Goal: Task Accomplishment & Management: Use online tool/utility

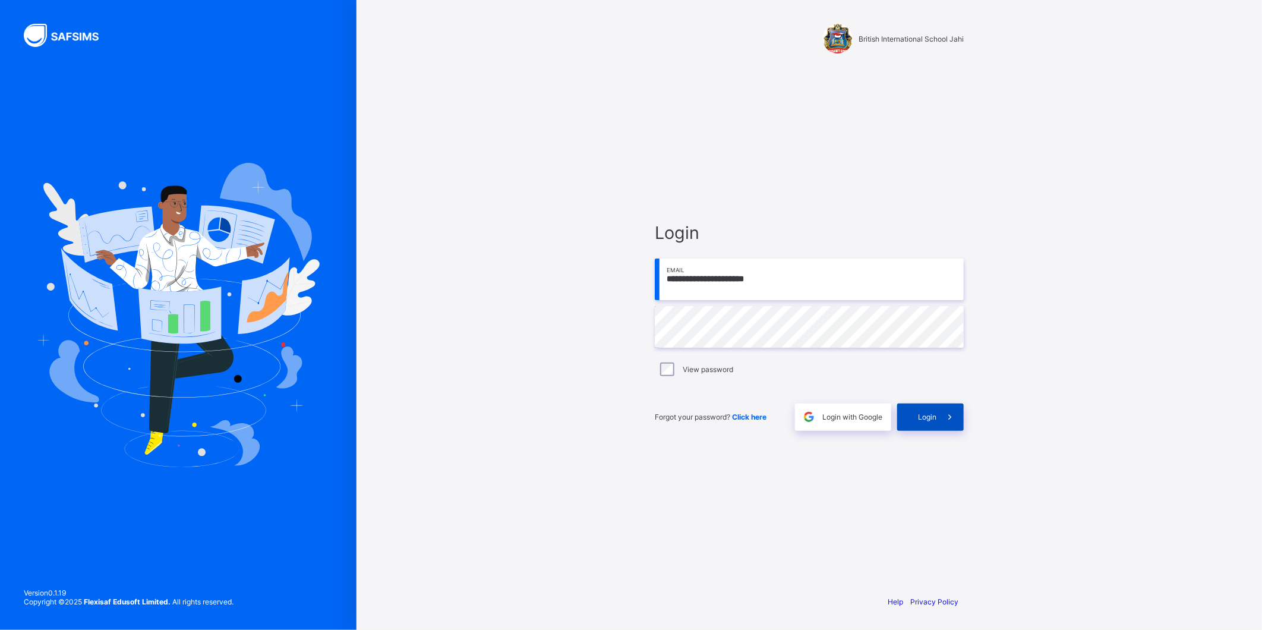
click at [935, 412] on div "Login" at bounding box center [930, 416] width 67 height 27
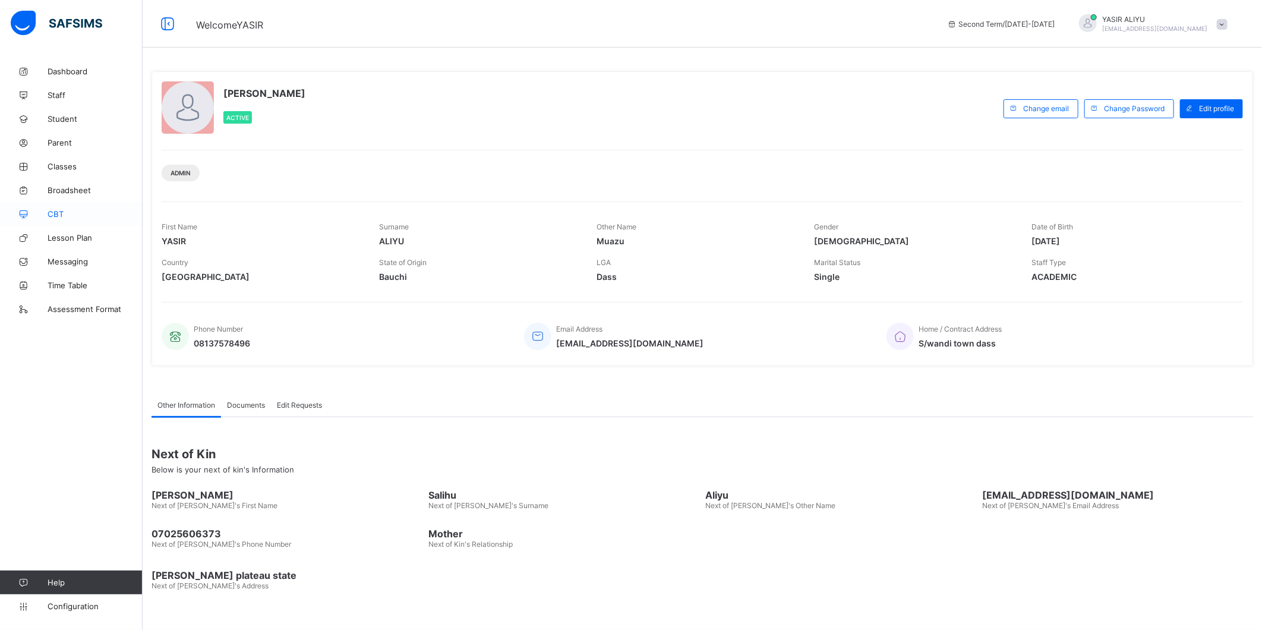
click at [56, 216] on span "CBT" at bounding box center [95, 214] width 95 height 10
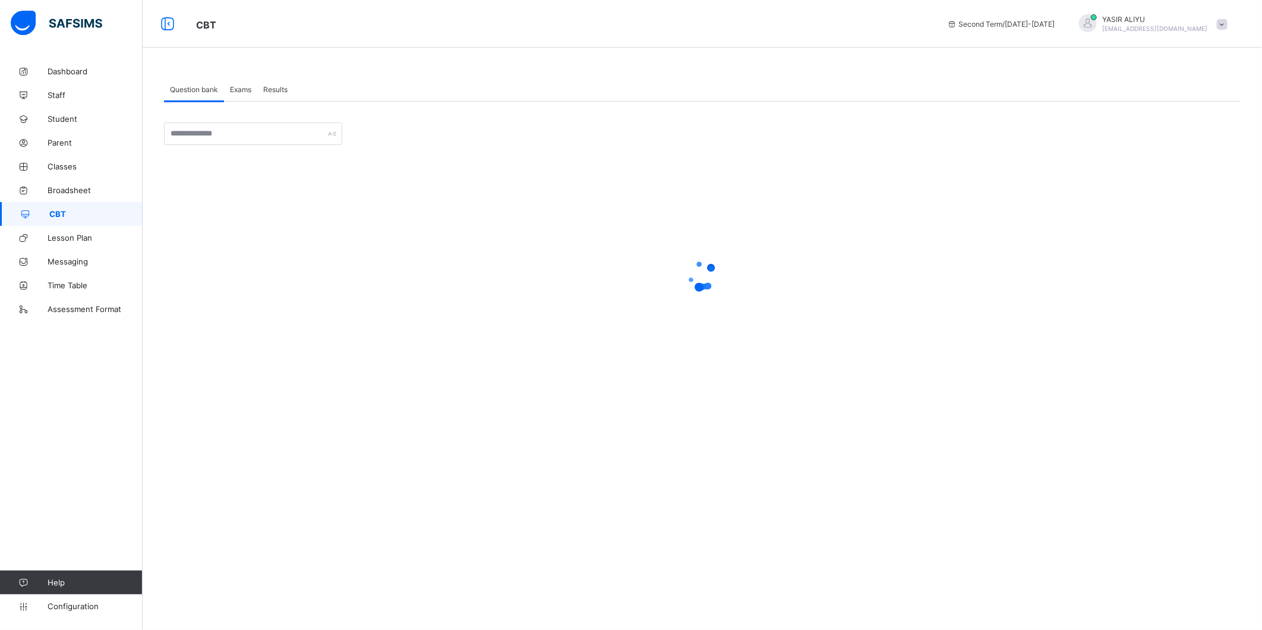
click at [245, 93] on span "Exams" at bounding box center [240, 89] width 21 height 9
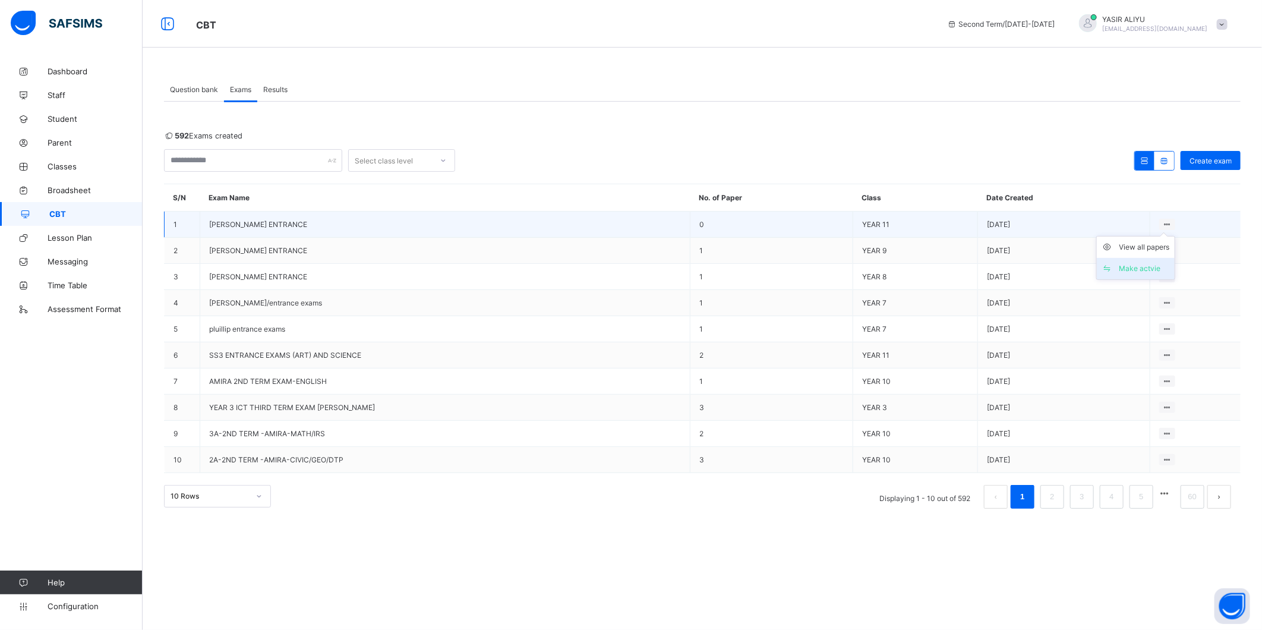
click at [1149, 270] on div "Make actvie" at bounding box center [1144, 269] width 50 height 12
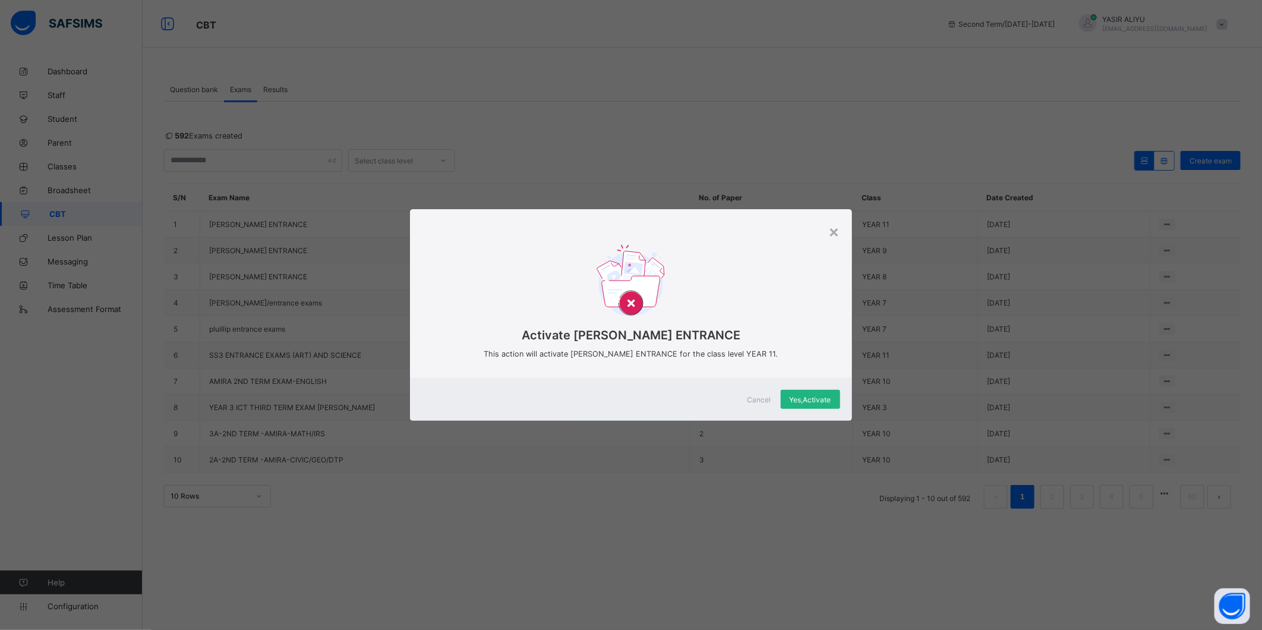
click at [804, 399] on span "Yes, Activate" at bounding box center [810, 399] width 42 height 9
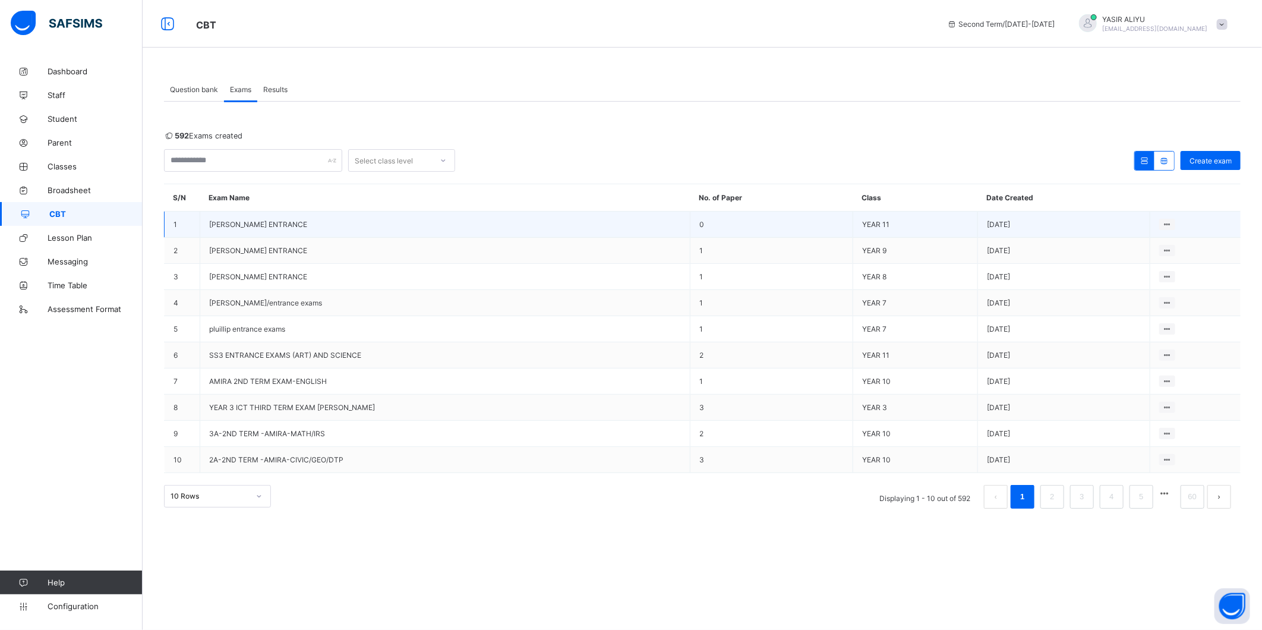
click at [248, 219] on td "[PERSON_NAME] ENTRANCE" at bounding box center [445, 224] width 490 height 26
click at [242, 223] on span "[PERSON_NAME] ENTRANCE" at bounding box center [258, 224] width 98 height 9
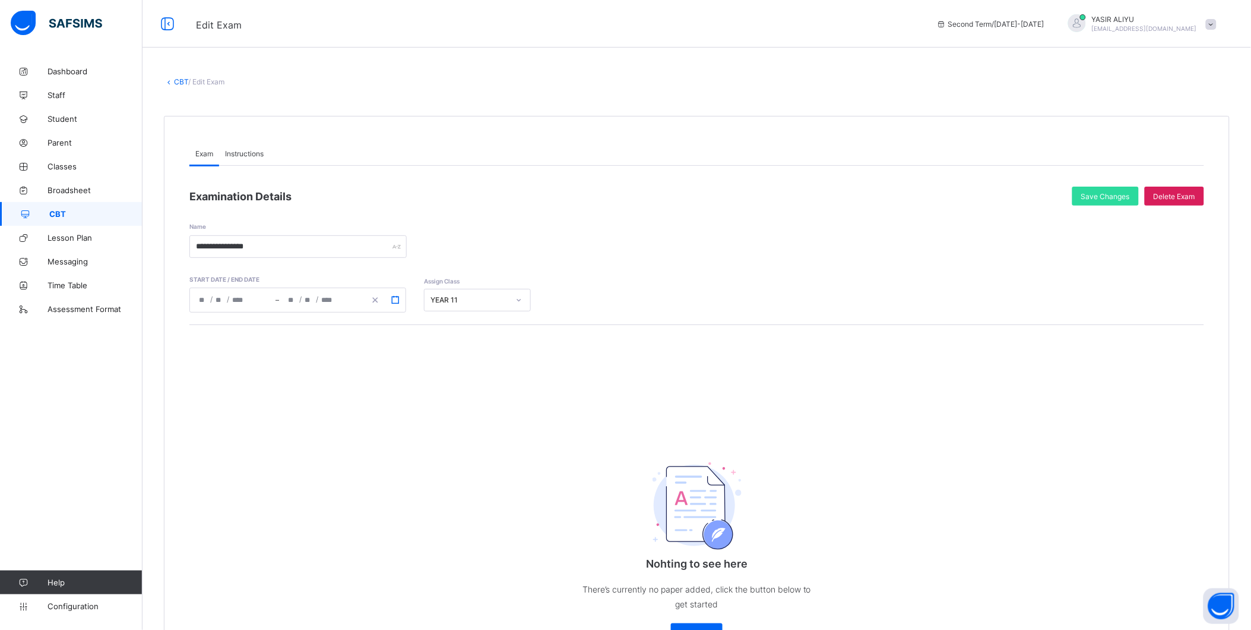
click at [393, 301] on icon "button" at bounding box center [395, 300] width 8 height 8
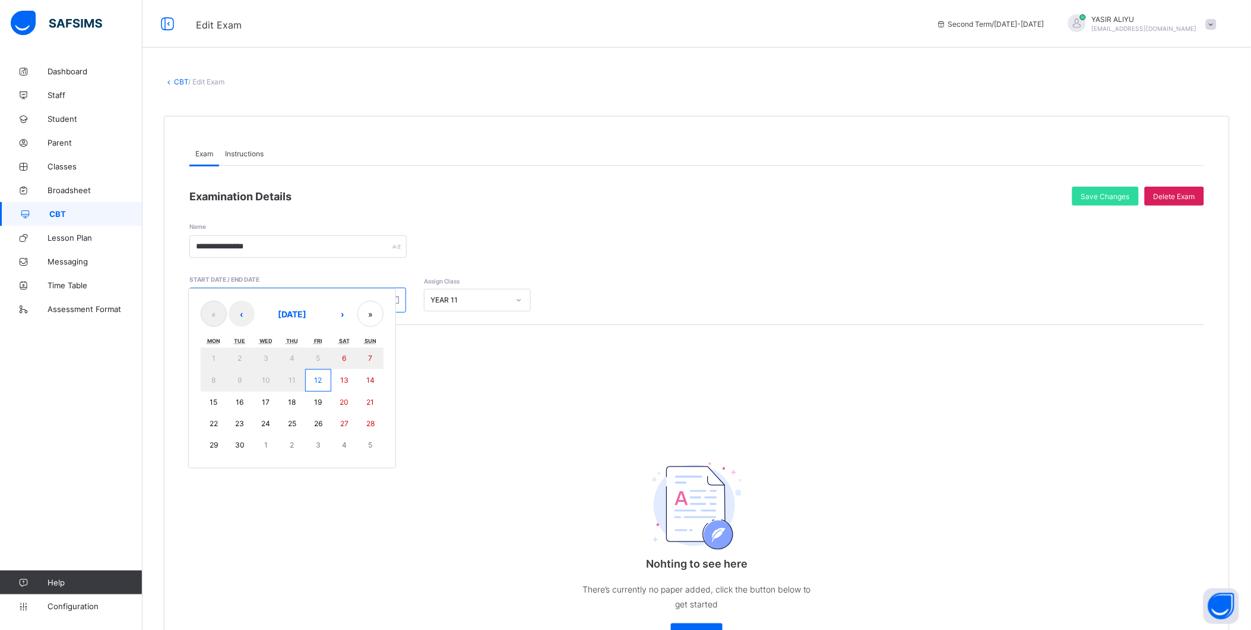
click at [315, 377] on abbr "12" at bounding box center [318, 379] width 8 height 9
click at [315, 376] on abbr "12" at bounding box center [318, 379] width 8 height 9
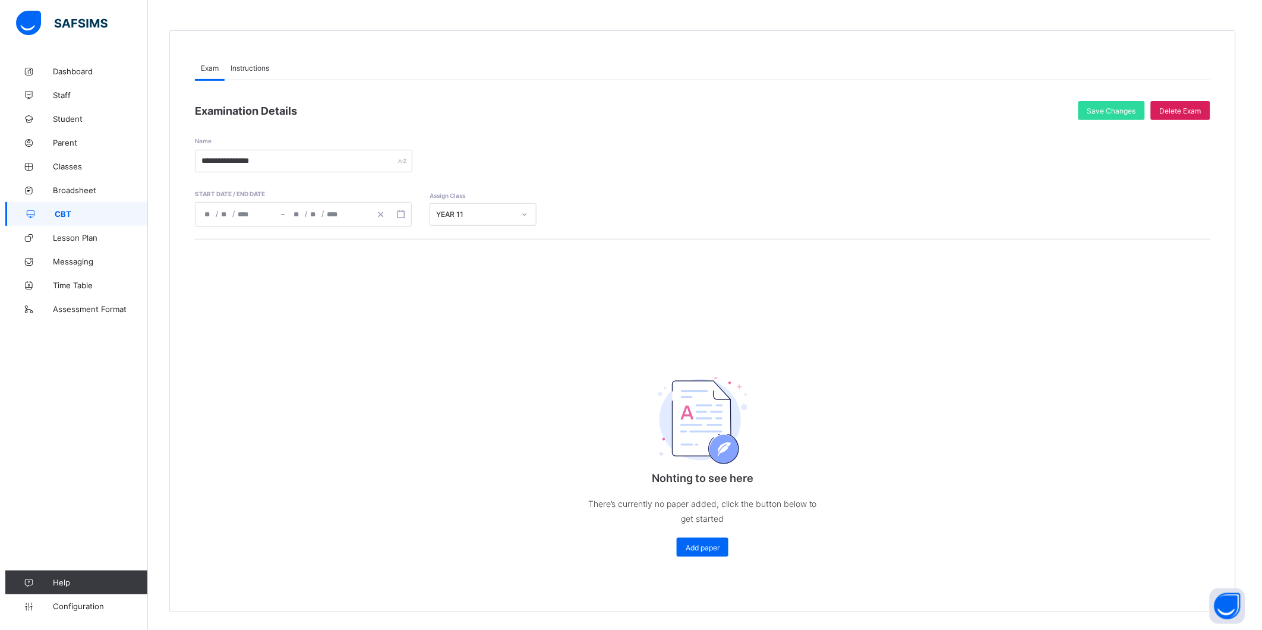
scroll to position [87, 0]
click at [701, 545] on span "Add paper" at bounding box center [697, 547] width 34 height 9
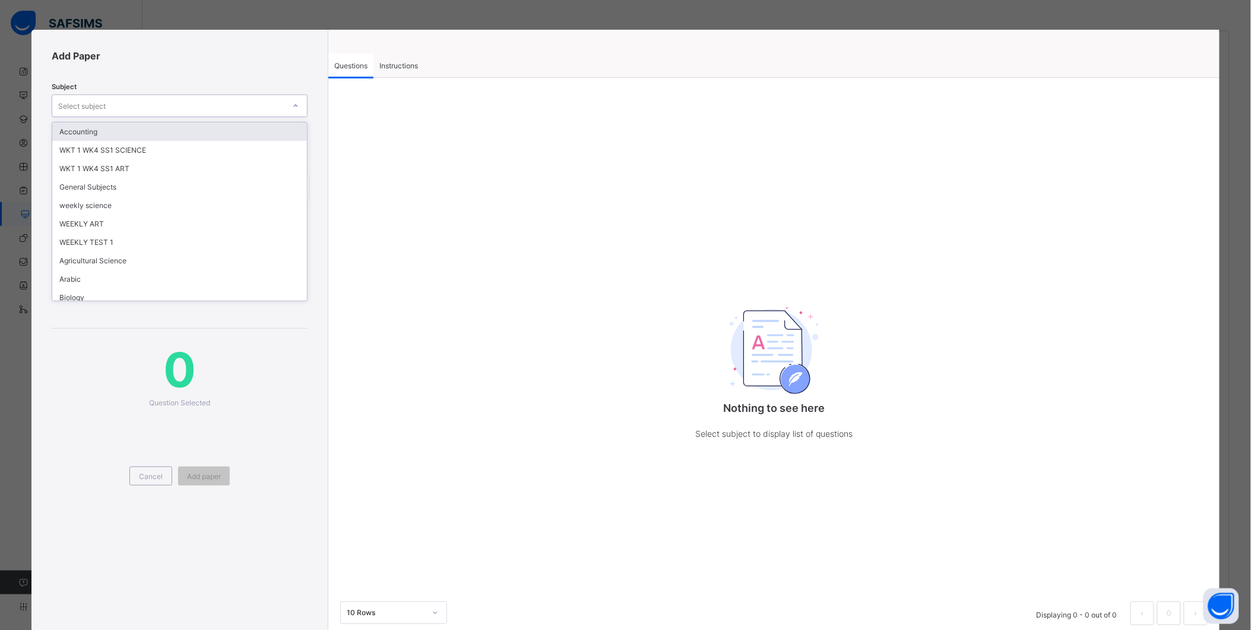
click at [277, 94] on div "Select subject" at bounding box center [180, 105] width 256 height 23
click at [204, 148] on div "WKT 1 WK4 SS1 SCIENCE" at bounding box center [179, 150] width 255 height 18
click at [295, 103] on icon at bounding box center [298, 106] width 7 height 12
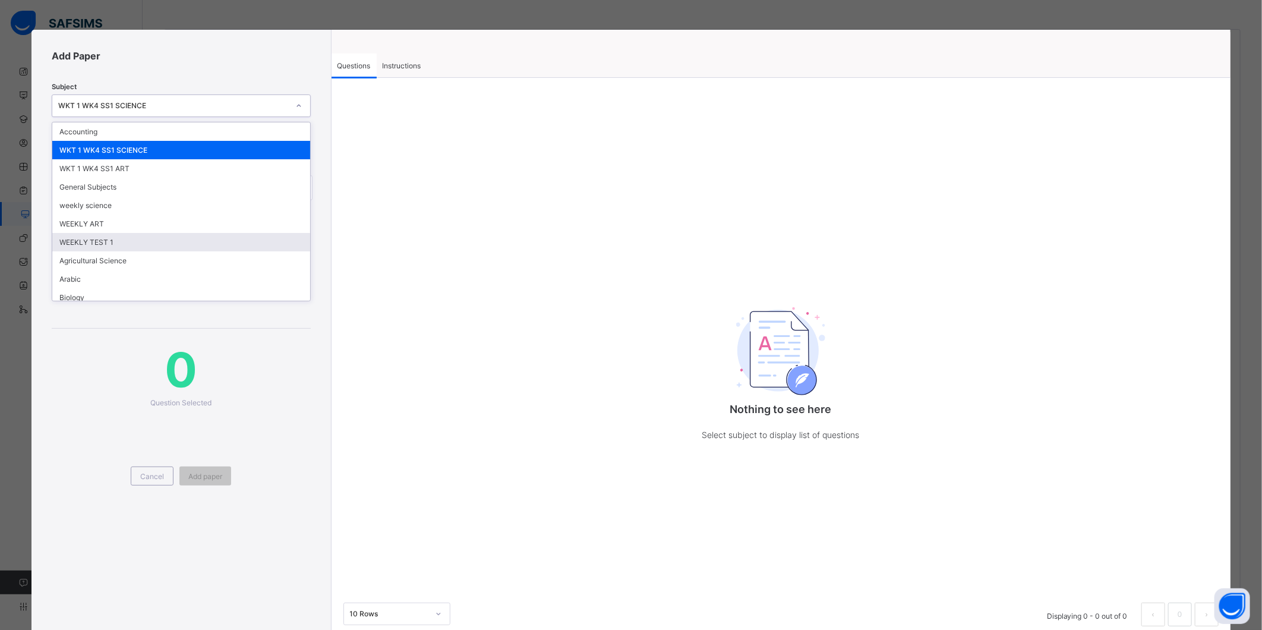
click at [206, 240] on div "WEEKLY TEST 1" at bounding box center [180, 242] width 257 height 18
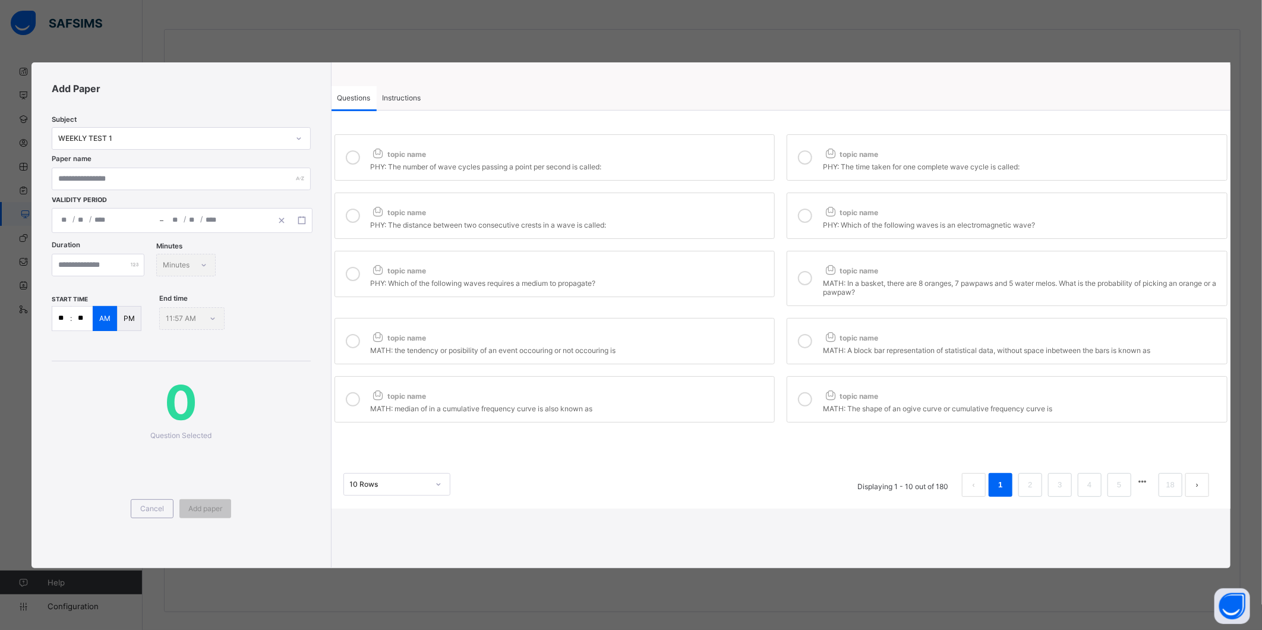
drag, startPoint x: 495, startPoint y: 159, endPoint x: 513, endPoint y: 162, distance: 17.5
click at [495, 159] on div "topic name" at bounding box center [570, 151] width 398 height 15
click at [798, 156] on icon at bounding box center [805, 157] width 14 height 14
drag, startPoint x: 697, startPoint y: 227, endPoint x: 733, endPoint y: 222, distance: 36.5
click at [707, 225] on div "PHY: The distance between two consecutive crests in a wave is called:" at bounding box center [570, 223] width 398 height 12
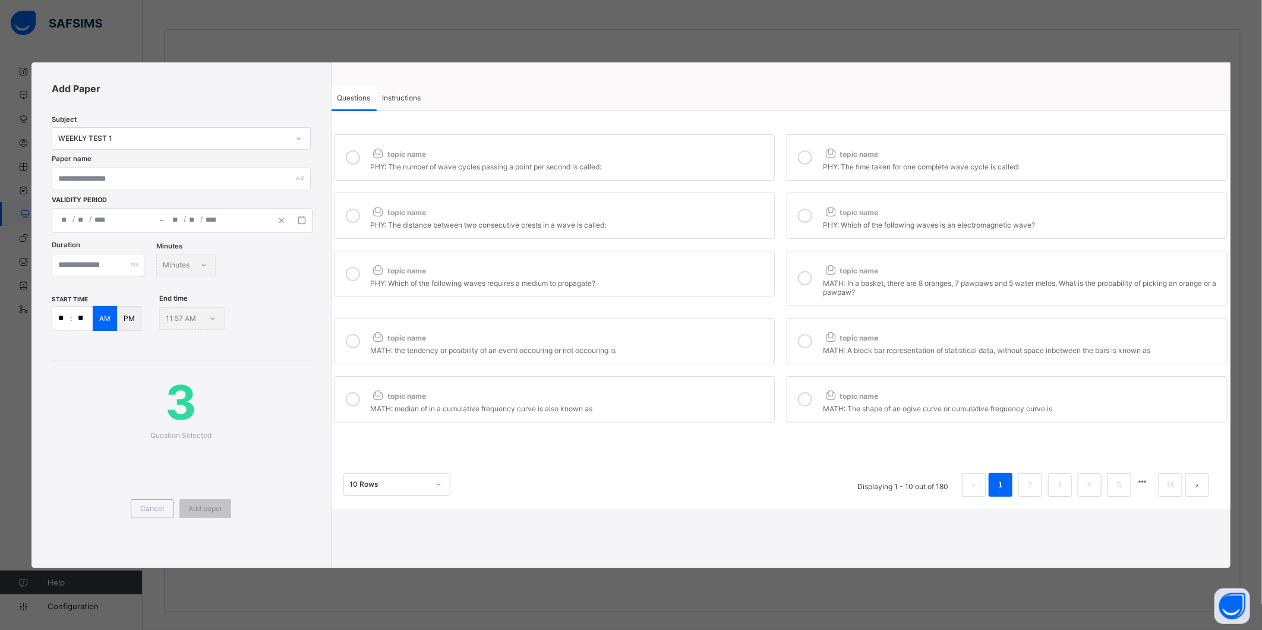
click at [818, 213] on label "topic name PHY: Which of the following waves is an electromagnetic wave?" at bounding box center [1006, 215] width 441 height 46
click at [679, 269] on div "topic name" at bounding box center [570, 267] width 398 height 15
click at [795, 265] on div at bounding box center [805, 278] width 24 height 36
click at [691, 331] on div "topic name" at bounding box center [570, 334] width 398 height 15
click at [814, 341] on div at bounding box center [805, 340] width 24 height 27
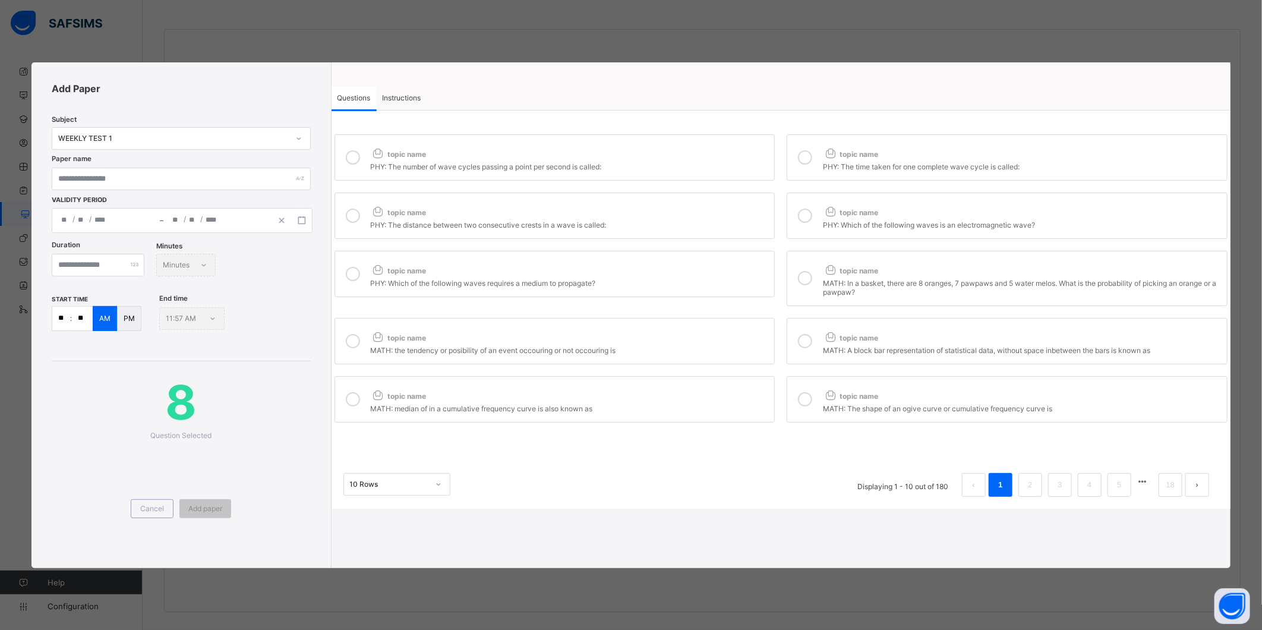
click at [690, 394] on div "topic name" at bounding box center [570, 392] width 398 height 15
click at [802, 396] on icon at bounding box center [805, 399] width 14 height 14
click at [1029, 488] on link "2" at bounding box center [1029, 484] width 11 height 15
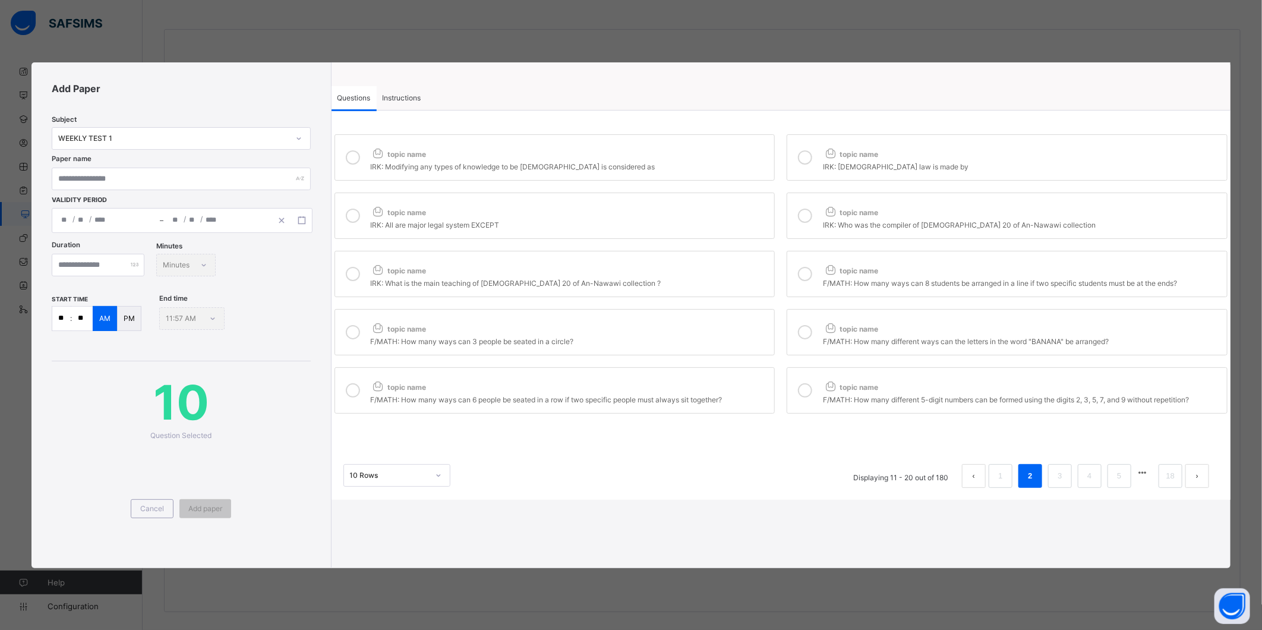
click at [816, 277] on div at bounding box center [805, 273] width 24 height 27
drag, startPoint x: 732, startPoint y: 342, endPoint x: 814, endPoint y: 337, distance: 81.5
click at [739, 340] on div "F/MATH: How many ways can 3 people be seated in a circle?" at bounding box center [570, 340] width 398 height 12
click at [816, 335] on div at bounding box center [805, 331] width 24 height 27
click at [728, 387] on div "topic name" at bounding box center [570, 384] width 398 height 15
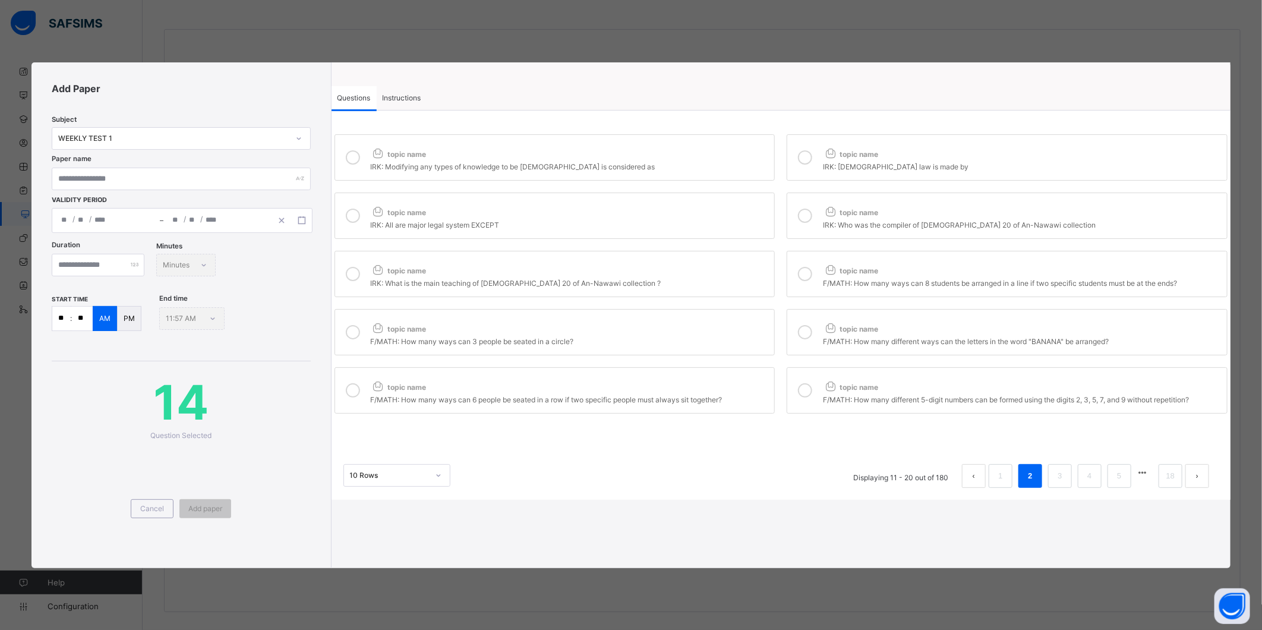
click at [804, 390] on icon at bounding box center [805, 390] width 14 height 14
click at [1057, 478] on link "3" at bounding box center [1059, 475] width 11 height 15
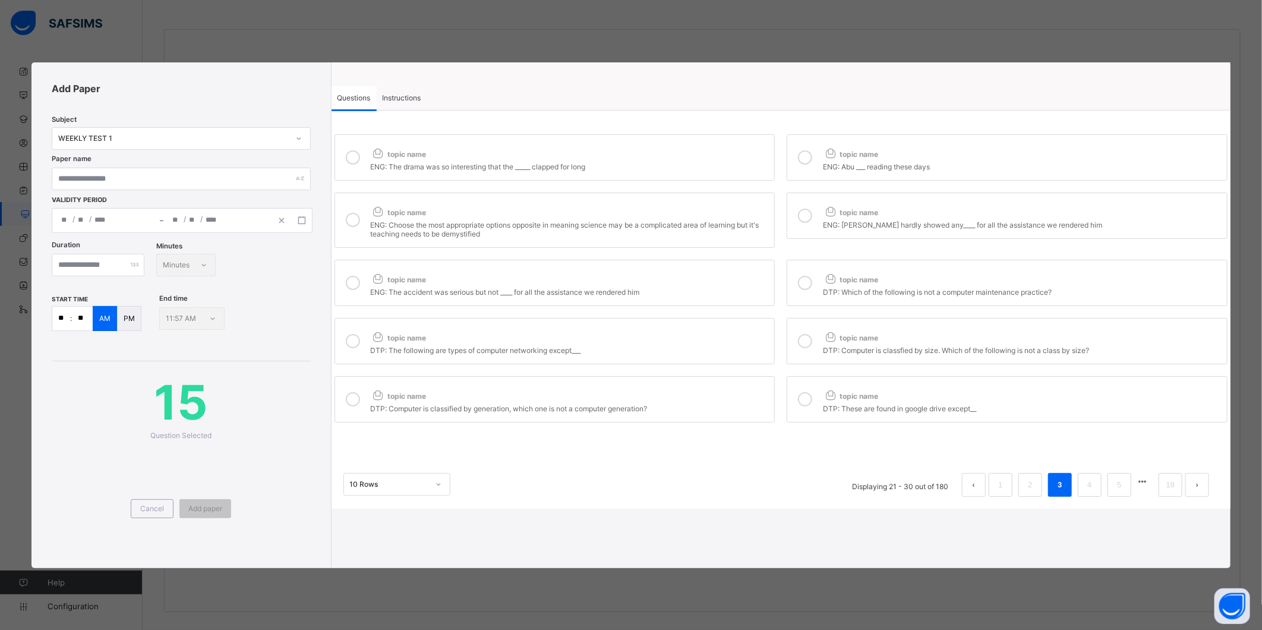
drag, startPoint x: 615, startPoint y: 161, endPoint x: 707, endPoint y: 163, distance: 92.1
click at [625, 161] on div "ENG: The drama was so interesting that the _____ clapped for long" at bounding box center [570, 165] width 398 height 12
click at [862, 165] on div "ENG: Abu ___ reading these days" at bounding box center [1022, 165] width 398 height 12
click at [701, 216] on div "topic name" at bounding box center [570, 209] width 398 height 15
click at [827, 217] on icon at bounding box center [830, 211] width 15 height 12
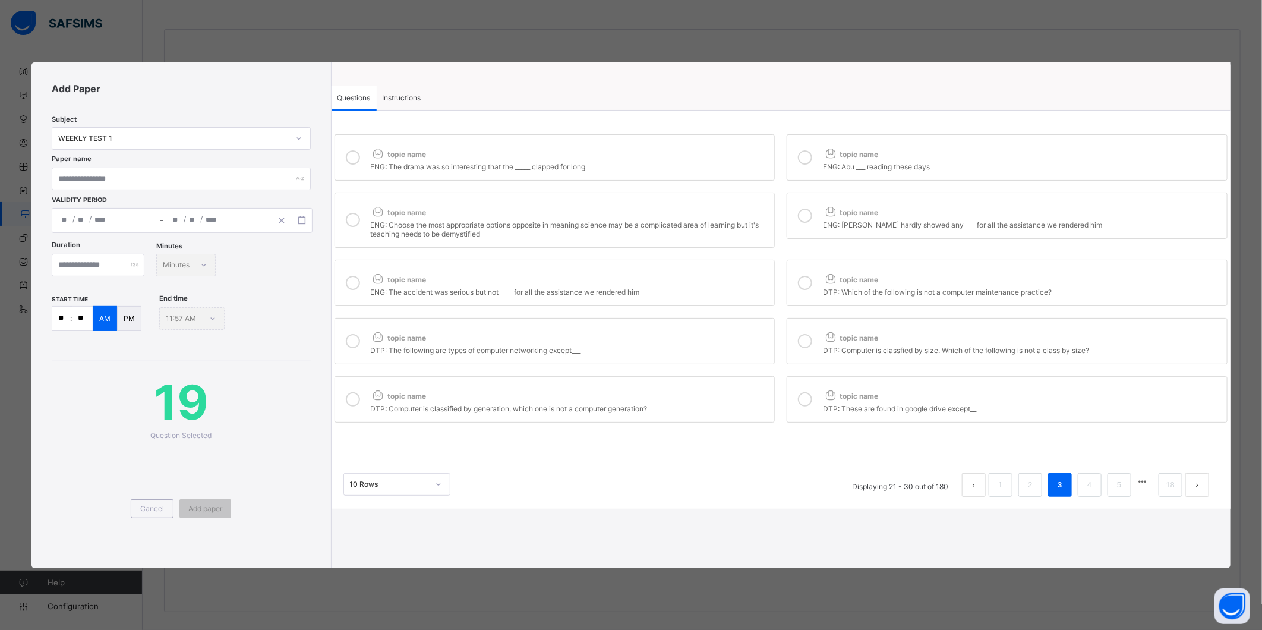
click at [740, 265] on label "topic name ENG: The accident was serious but not ____ for all the assistance we…" at bounding box center [554, 283] width 441 height 46
drag, startPoint x: 802, startPoint y: 280, endPoint x: 788, endPoint y: 305, distance: 27.9
click at [802, 288] on icon at bounding box center [805, 283] width 14 height 14
click at [714, 337] on div "topic name" at bounding box center [570, 334] width 398 height 15
click at [812, 334] on div at bounding box center [805, 340] width 24 height 27
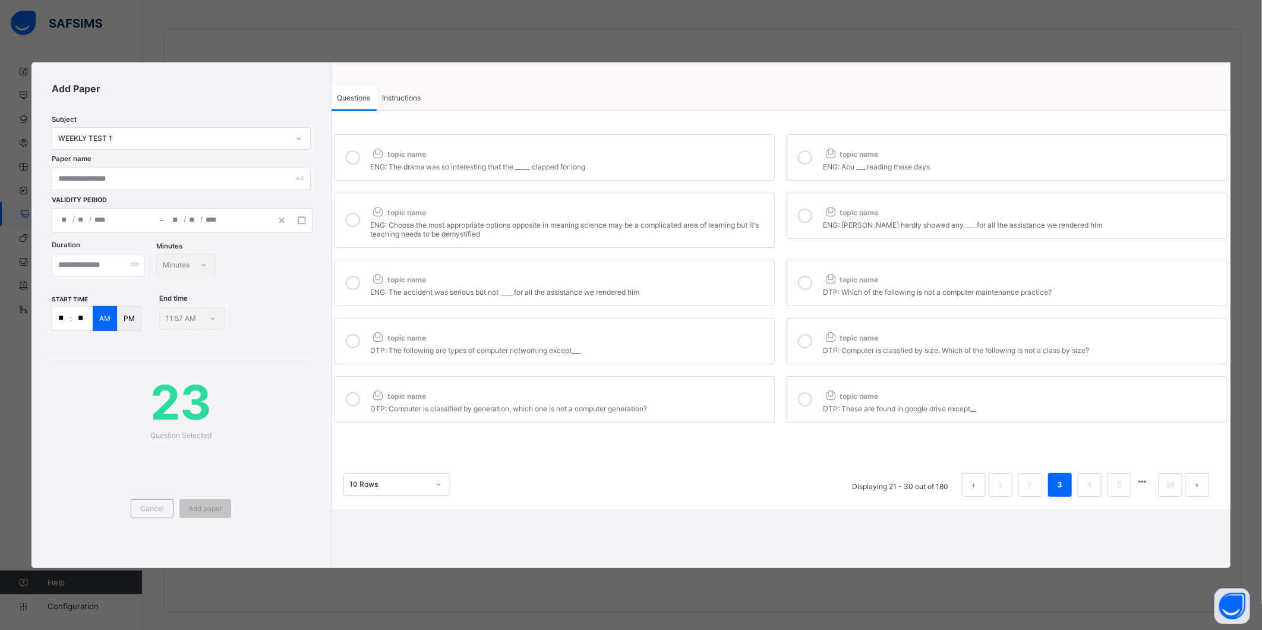
drag, startPoint x: 715, startPoint y: 408, endPoint x: 756, endPoint y: 414, distance: 41.4
click at [716, 408] on div "DTP: Computer is classified by generation, which one is not a computer generati…" at bounding box center [570, 407] width 398 height 12
click at [804, 402] on icon at bounding box center [805, 399] width 14 height 14
click at [1096, 485] on li "4" at bounding box center [1089, 485] width 24 height 24
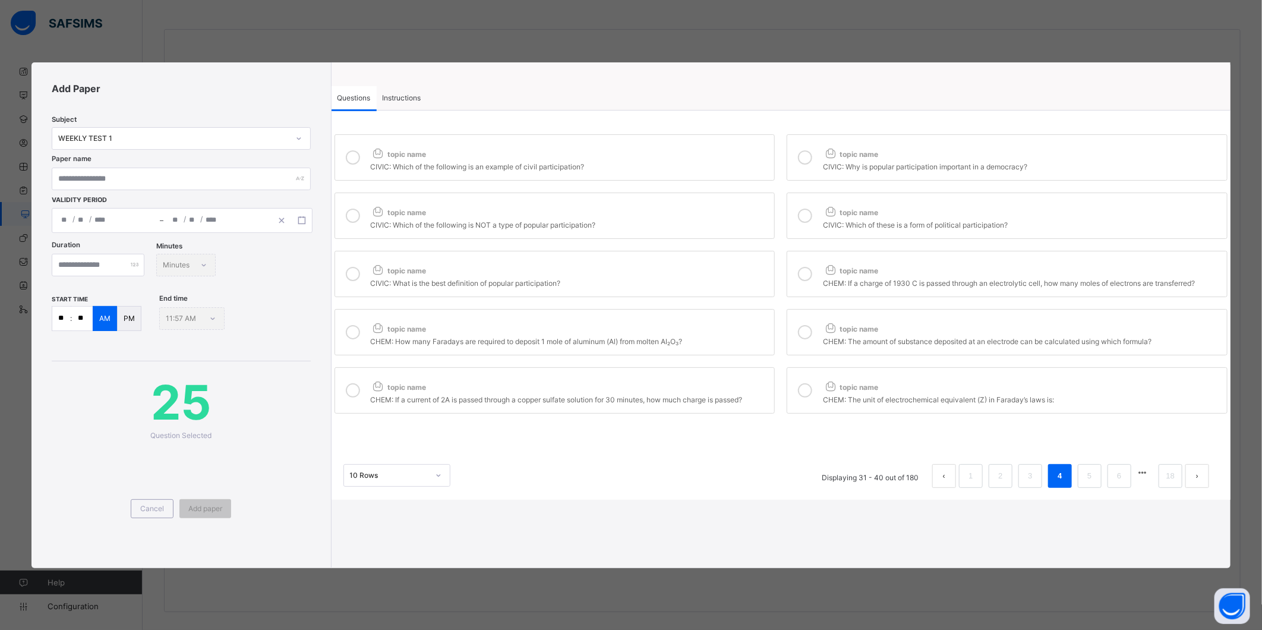
click at [591, 151] on div "topic name" at bounding box center [570, 151] width 398 height 15
click at [862, 159] on span "topic name" at bounding box center [850, 154] width 55 height 9
click at [690, 215] on div "topic name" at bounding box center [570, 209] width 398 height 15
click at [830, 218] on div "topic name CIVIC: Which of these is a form of political participation?" at bounding box center [1022, 215] width 398 height 27
click at [729, 284] on div "CIVIC: What is the best definition of popular participation?" at bounding box center [570, 282] width 398 height 12
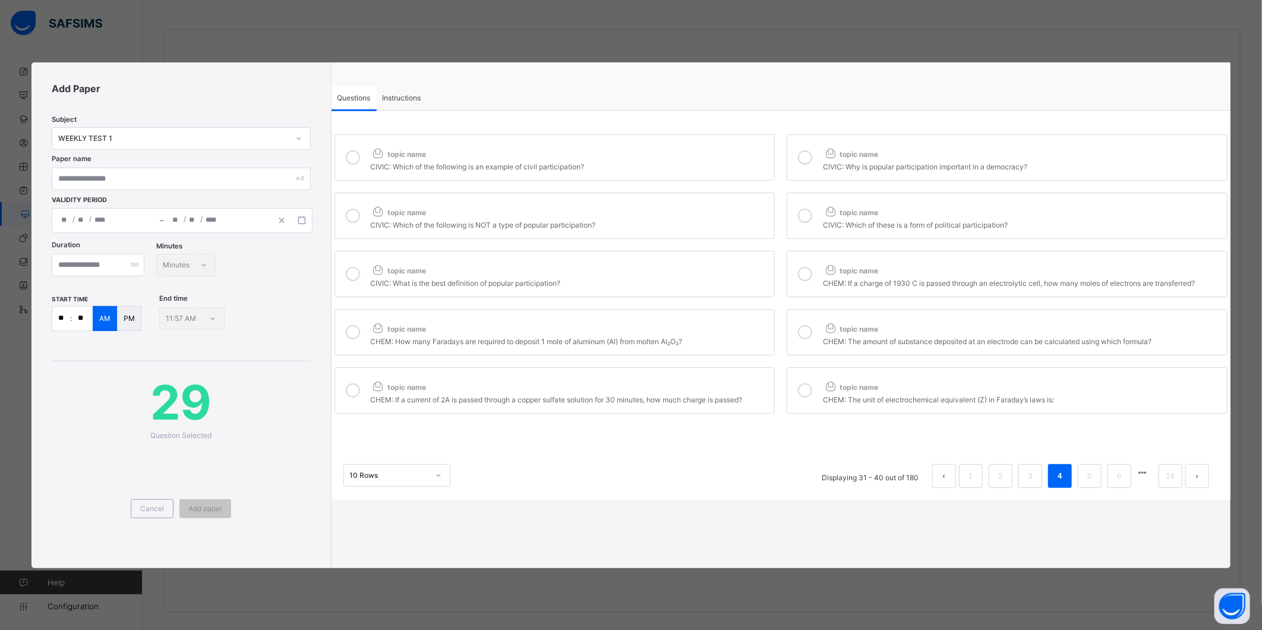
click at [809, 216] on icon at bounding box center [805, 215] width 14 height 14
click at [810, 263] on div at bounding box center [805, 273] width 24 height 27
drag, startPoint x: 733, startPoint y: 325, endPoint x: 794, endPoint y: 327, distance: 60.6
click at [734, 325] on div "topic name" at bounding box center [570, 325] width 398 height 15
click at [799, 327] on div at bounding box center [805, 331] width 24 height 27
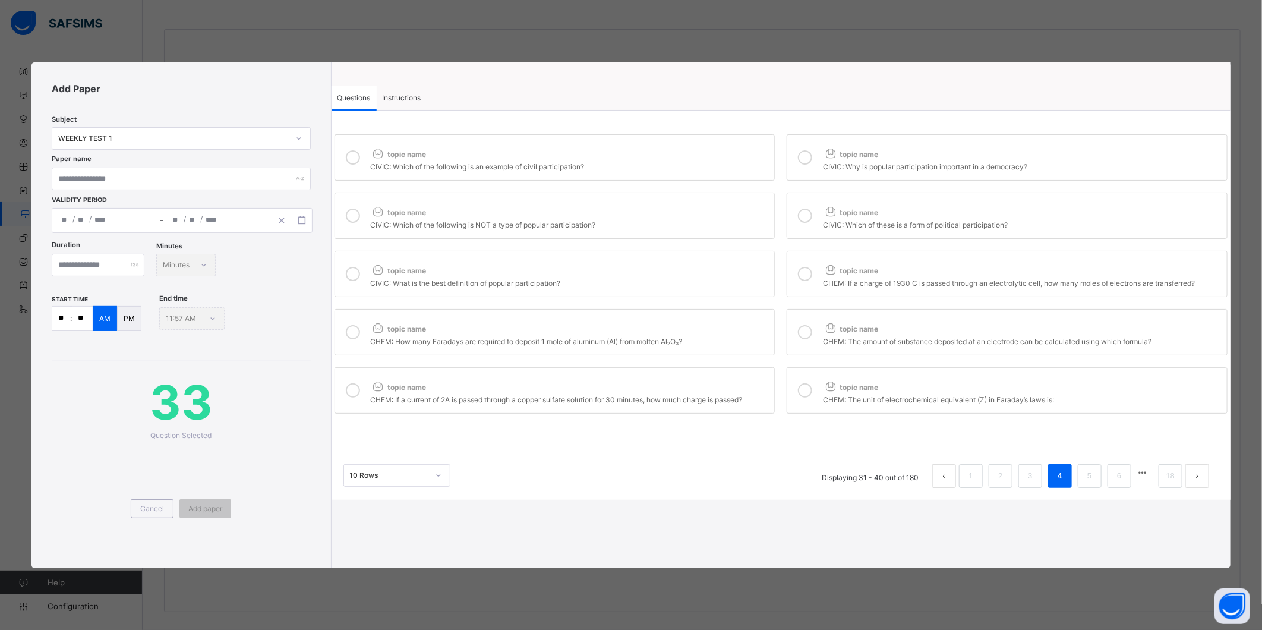
click at [721, 385] on div "topic name" at bounding box center [570, 384] width 398 height 15
click at [804, 383] on div at bounding box center [805, 390] width 24 height 27
click at [1086, 488] on li "5" at bounding box center [1089, 476] width 24 height 24
drag, startPoint x: 647, startPoint y: 150, endPoint x: 669, endPoint y: 147, distance: 21.6
click at [647, 149] on div "topic name" at bounding box center [570, 151] width 398 height 15
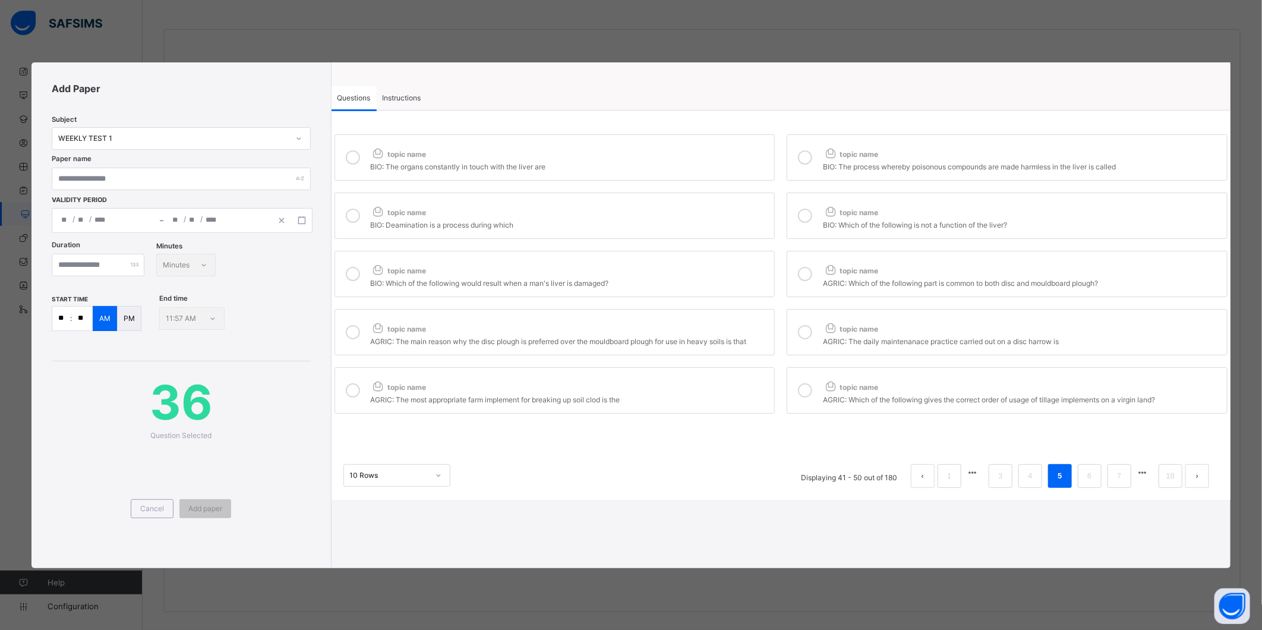
click at [805, 159] on icon at bounding box center [805, 157] width 14 height 14
drag, startPoint x: 700, startPoint y: 215, endPoint x: 732, endPoint y: 211, distance: 32.3
click at [706, 211] on div "topic name" at bounding box center [570, 209] width 398 height 15
click at [826, 208] on icon at bounding box center [830, 211] width 15 height 12
click at [725, 287] on div "BIO: Which of the following would result when a man's liver is damaged?" at bounding box center [570, 282] width 398 height 12
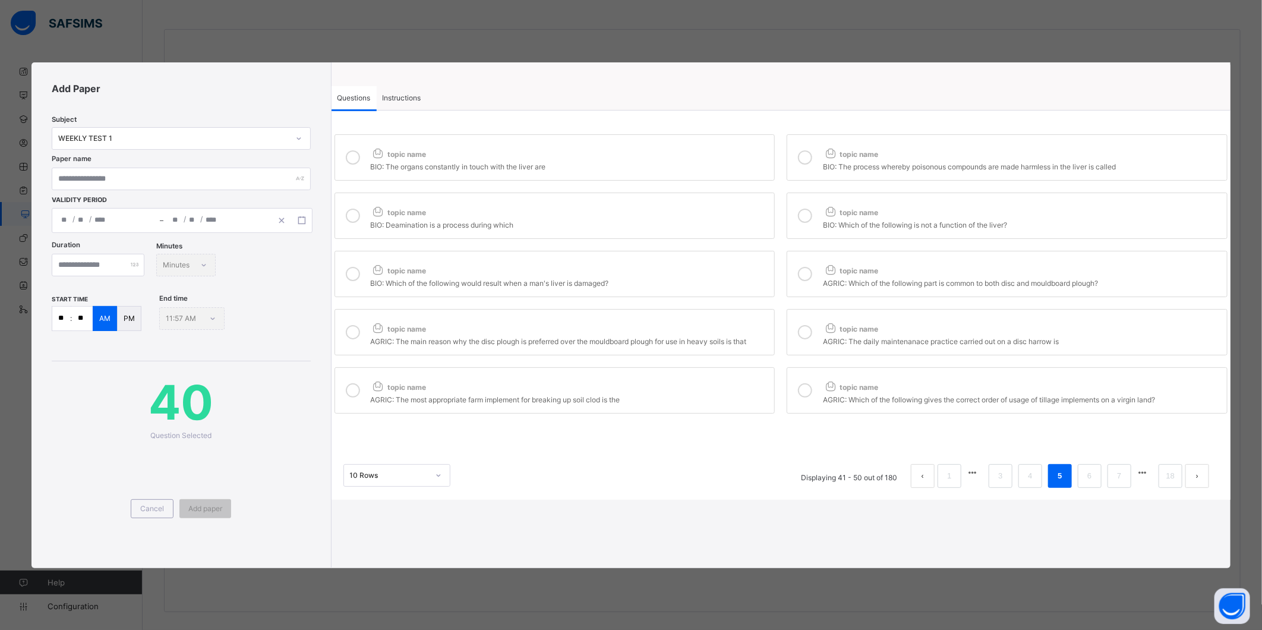
click at [799, 268] on div at bounding box center [805, 273] width 24 height 27
click at [721, 318] on label "topic name AGRIC: The main reason why the disc plough is preferred over the mou…" at bounding box center [554, 332] width 441 height 46
click at [799, 312] on label "topic name AGRIC: The daily maintenanace practice carried out on a disc harrow …" at bounding box center [1006, 332] width 441 height 46
drag, startPoint x: 723, startPoint y: 387, endPoint x: 767, endPoint y: 385, distance: 44.0
click at [729, 386] on div "topic name" at bounding box center [570, 384] width 398 height 15
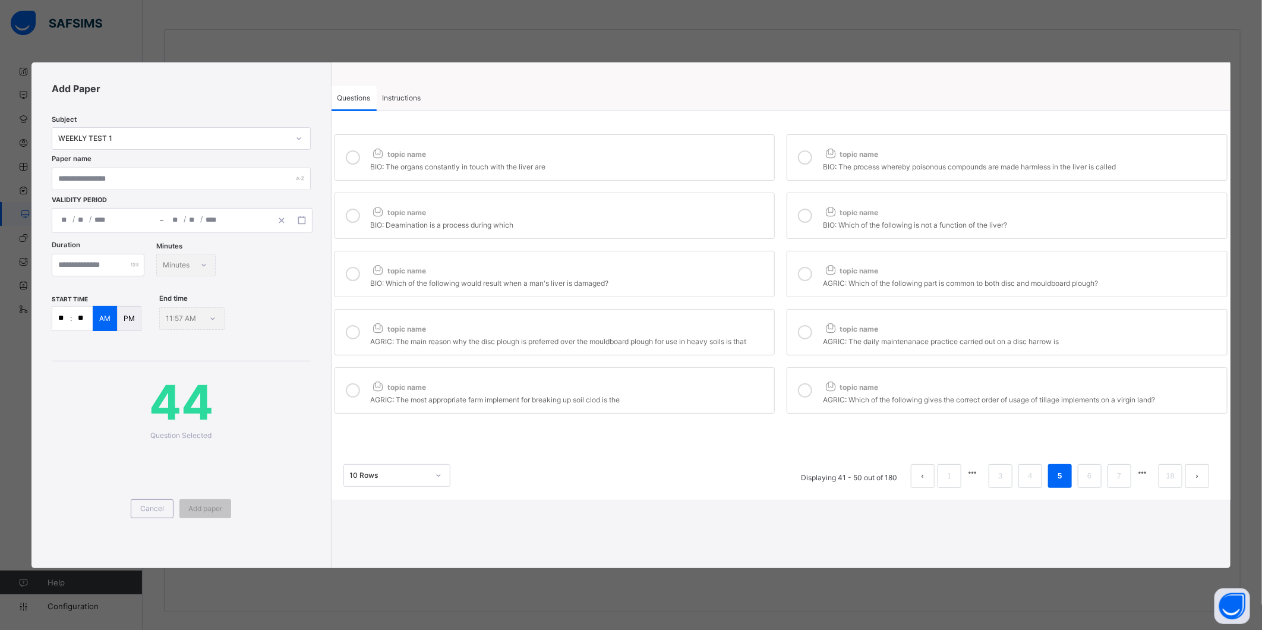
click at [813, 381] on div at bounding box center [805, 390] width 24 height 27
click at [1079, 472] on li "6" at bounding box center [1089, 476] width 24 height 24
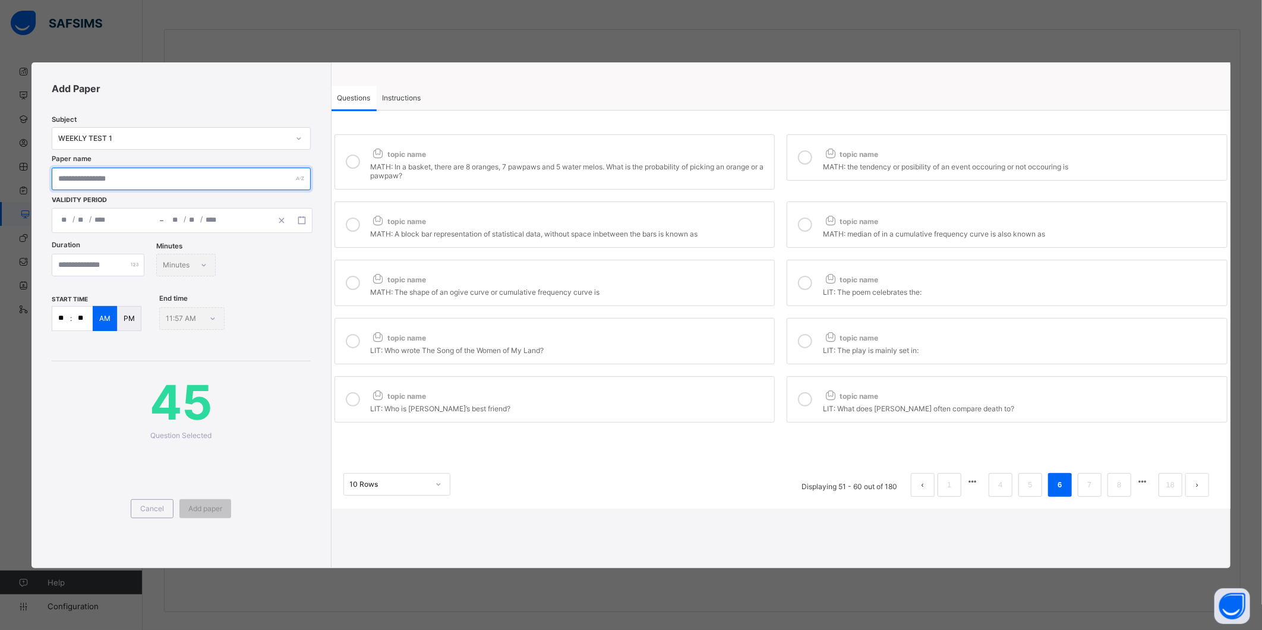
click at [247, 185] on input "text" at bounding box center [181, 178] width 258 height 23
type input "**********"
click at [301, 217] on icon "button" at bounding box center [302, 220] width 8 height 8
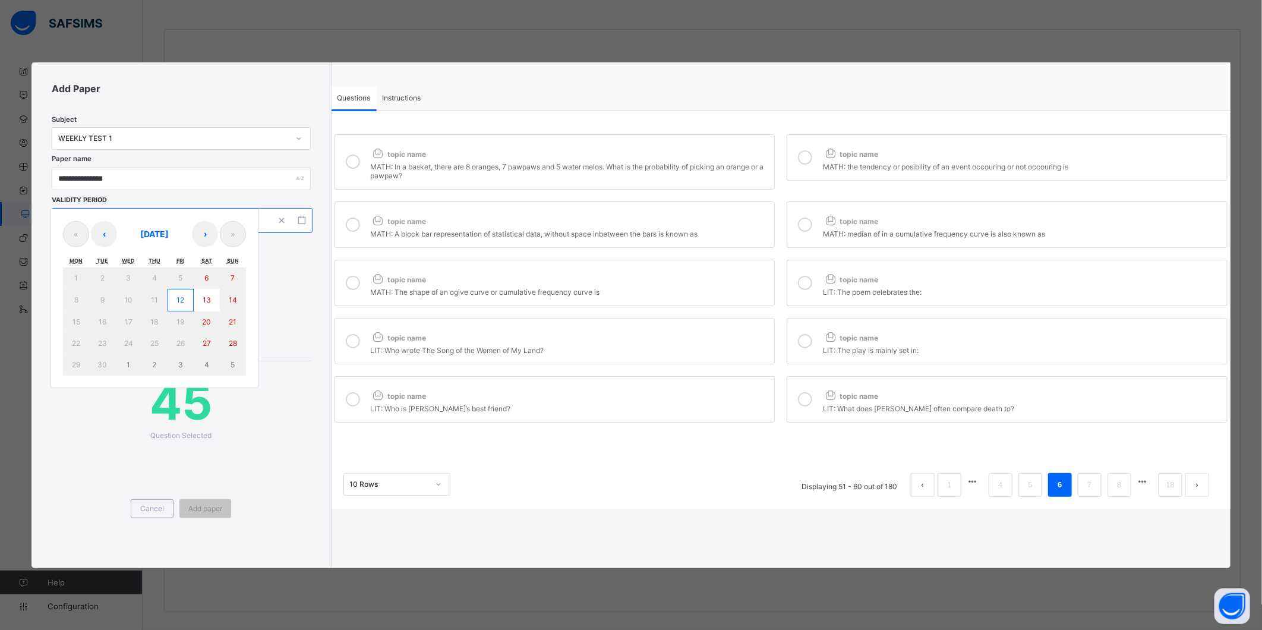
click at [178, 299] on abbr "12" at bounding box center [181, 299] width 8 height 9
type input "**********"
type input "*"
type input "**"
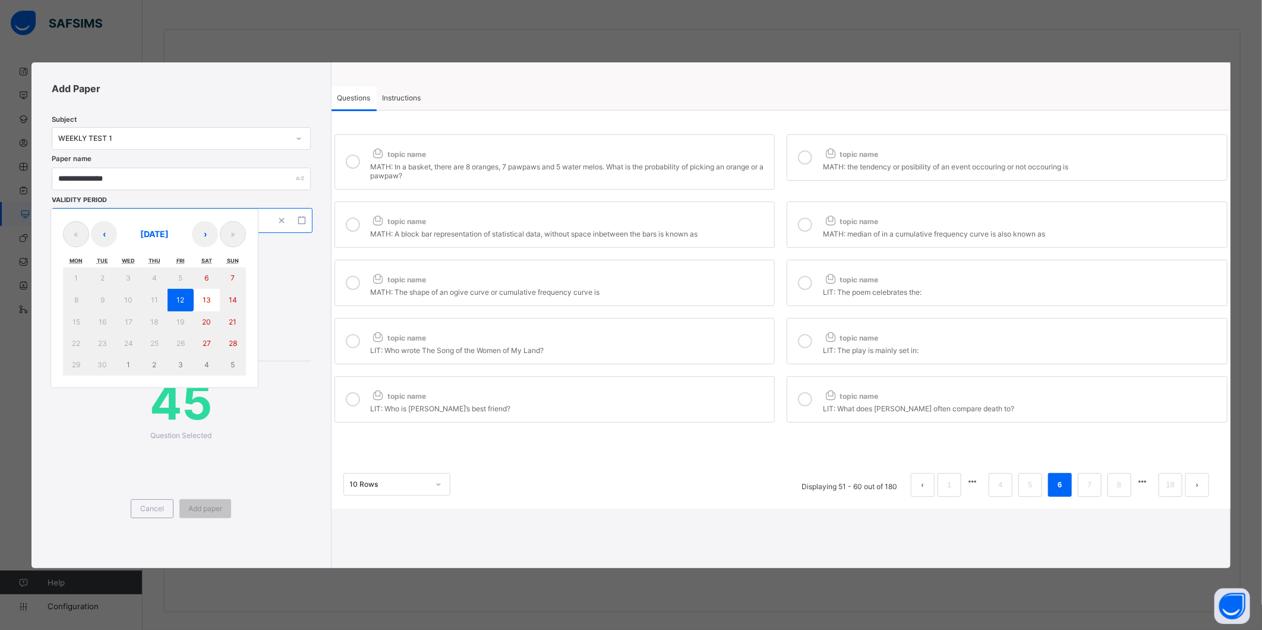
type input "****"
type input "**********"
type input "*"
type input "**"
type input "****"
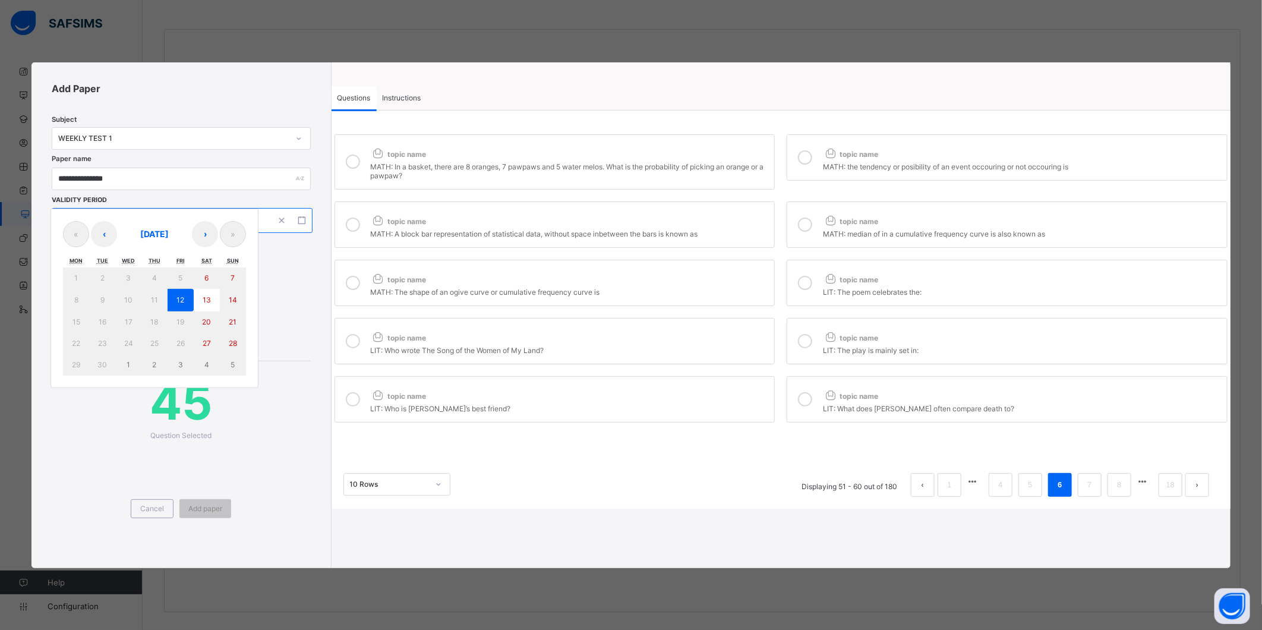
type input "**"
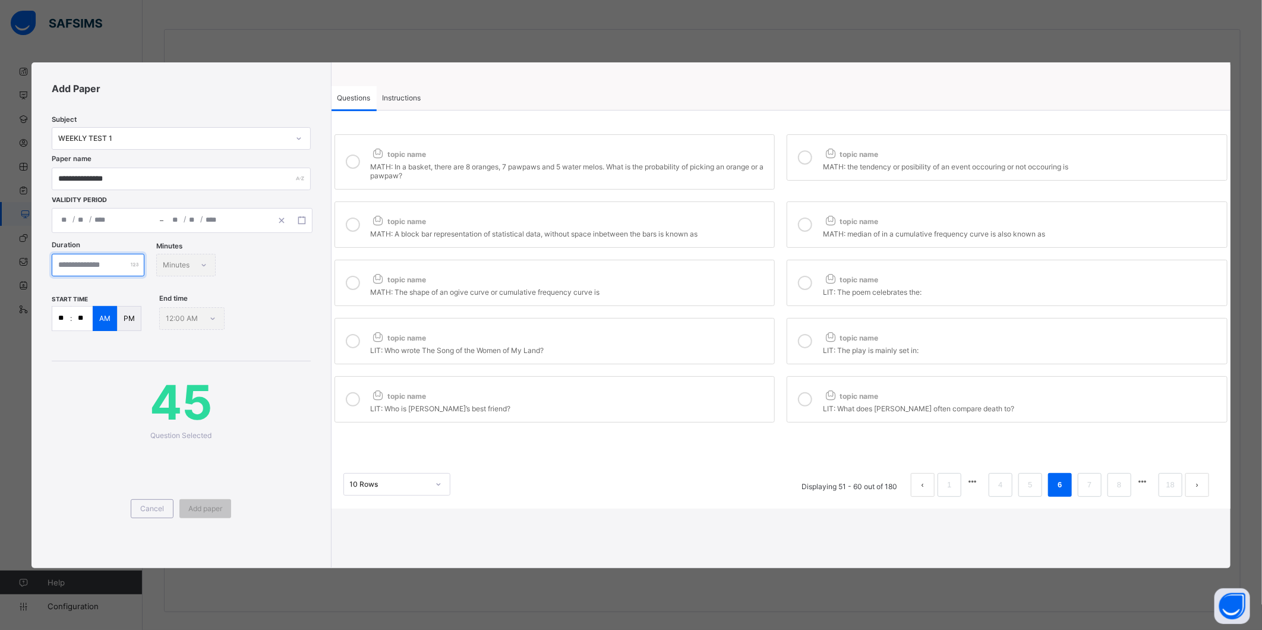
click at [76, 266] on input "number" at bounding box center [98, 265] width 93 height 23
type input "**"
click at [64, 315] on input "**" at bounding box center [61, 318] width 18 height 24
click at [192, 506] on span "Add paper" at bounding box center [205, 508] width 34 height 9
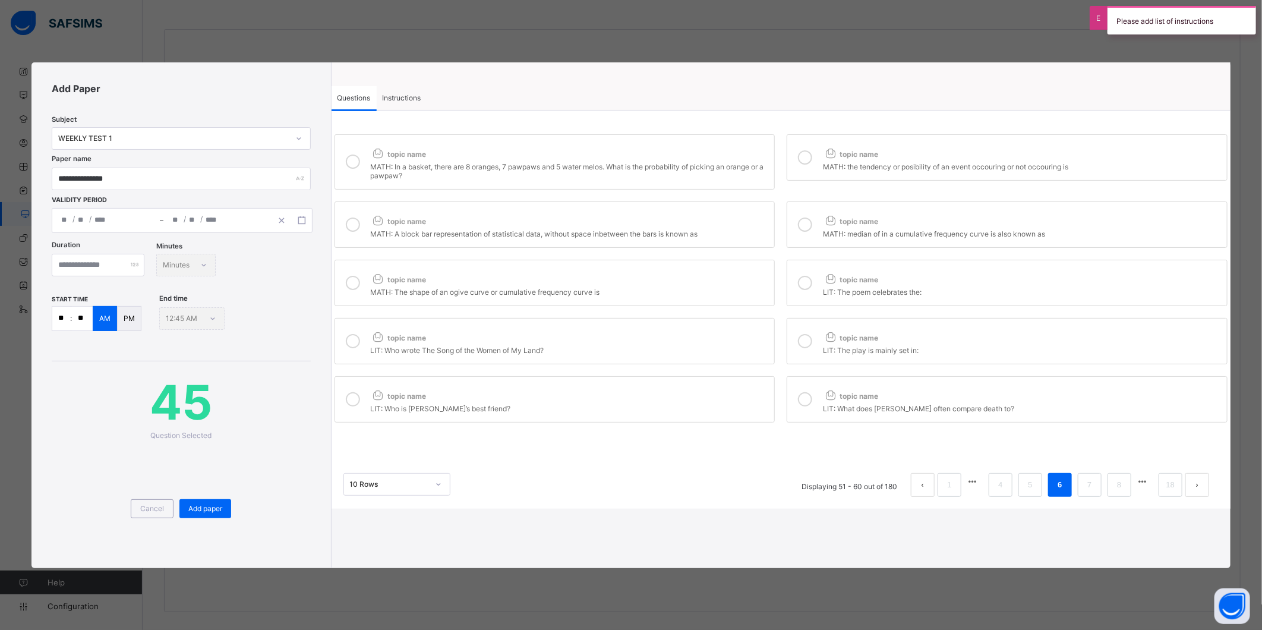
click at [396, 97] on span "Instructions" at bounding box center [402, 97] width 39 height 9
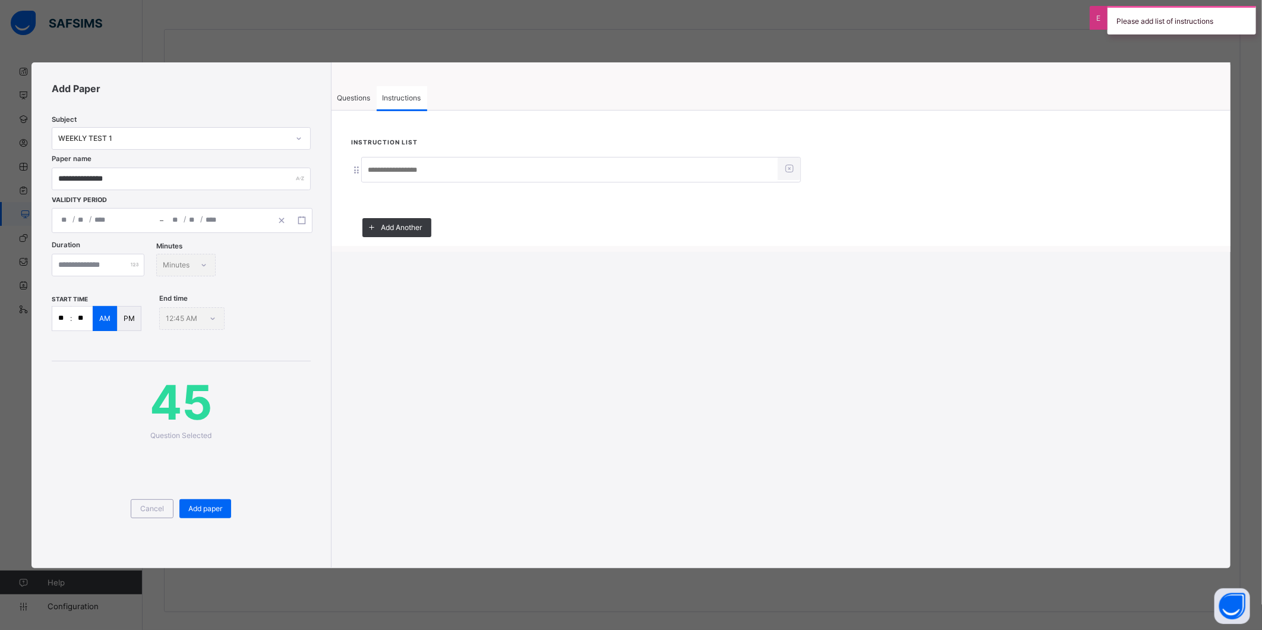
click at [378, 174] on input at bounding box center [570, 170] width 416 height 23
type input "*****"
click at [352, 94] on span "Questions" at bounding box center [353, 97] width 33 height 9
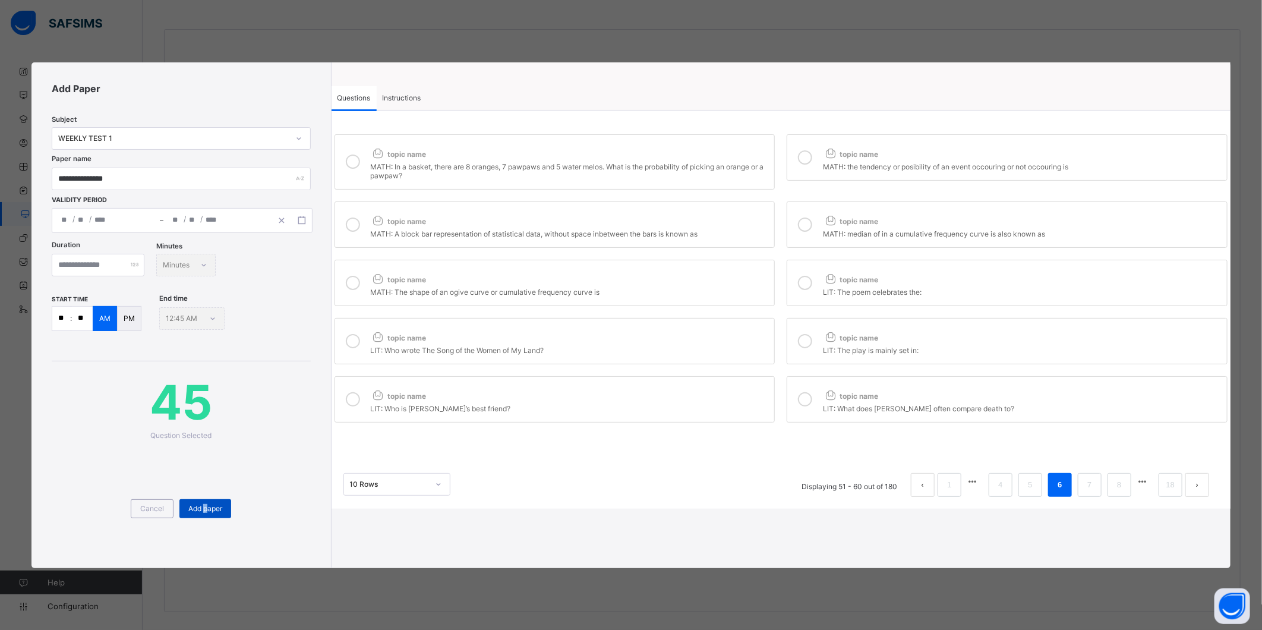
click at [206, 509] on span "Add paper" at bounding box center [205, 508] width 34 height 9
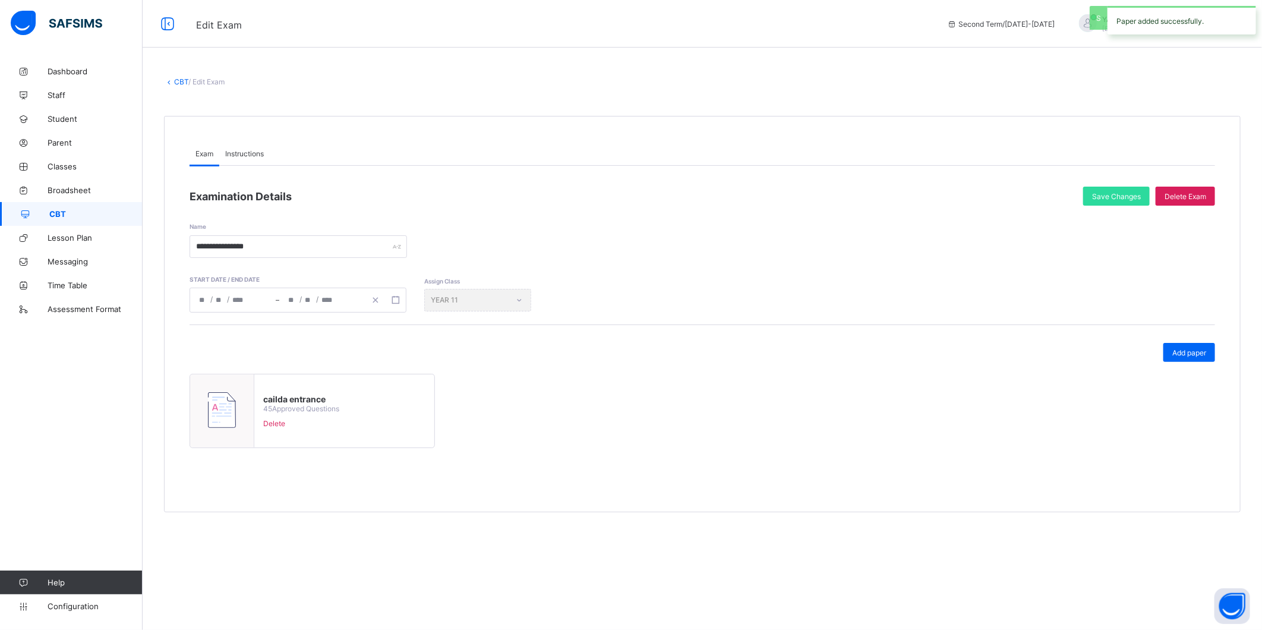
scroll to position [0, 0]
click at [1091, 192] on div "Save Changes" at bounding box center [1116, 196] width 67 height 19
click at [64, 209] on span "CBT" at bounding box center [95, 214] width 93 height 10
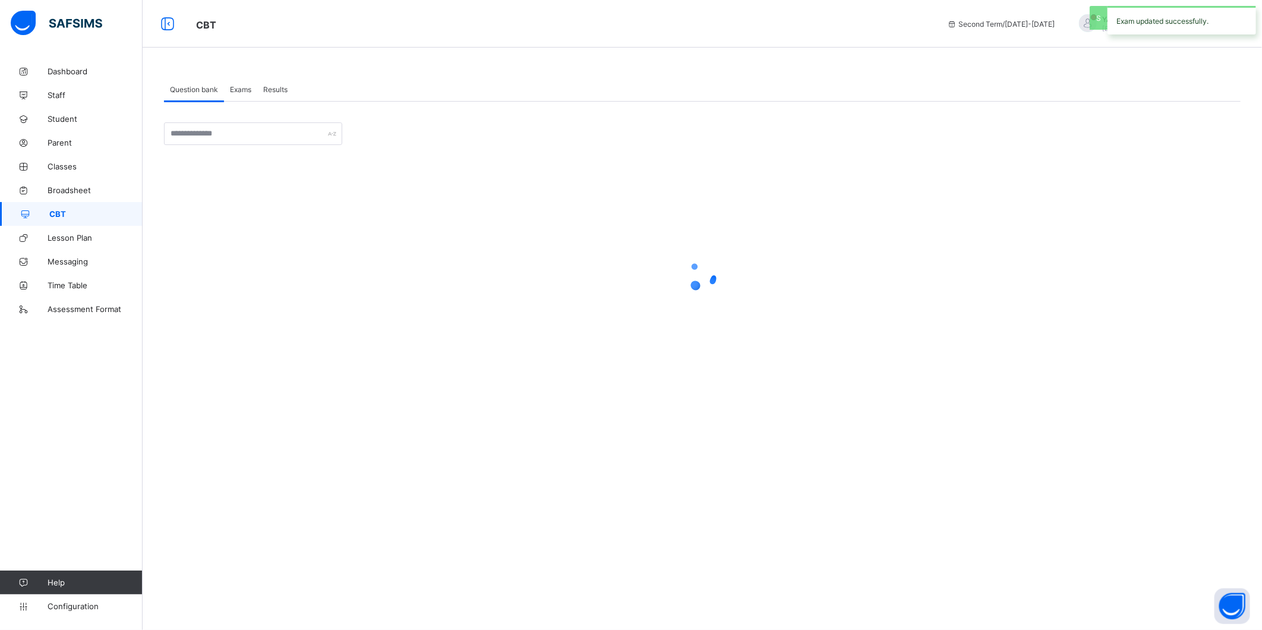
click at [236, 84] on div "Exams" at bounding box center [240, 89] width 33 height 24
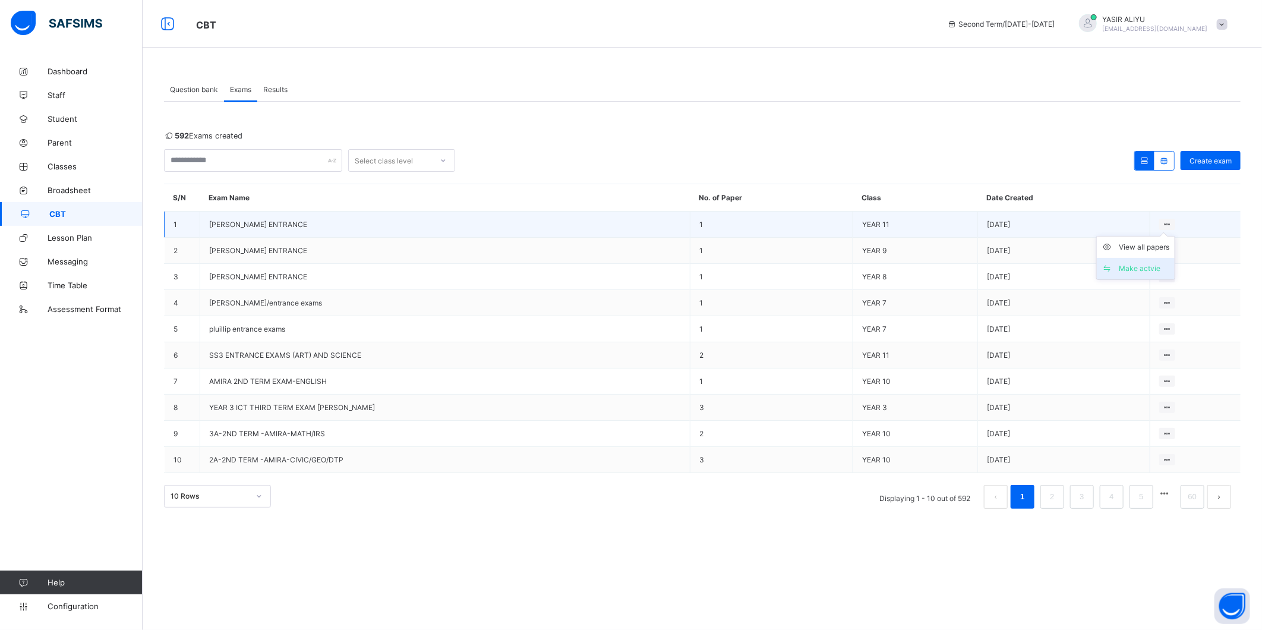
click at [1136, 270] on div "Make actvie" at bounding box center [1144, 269] width 50 height 12
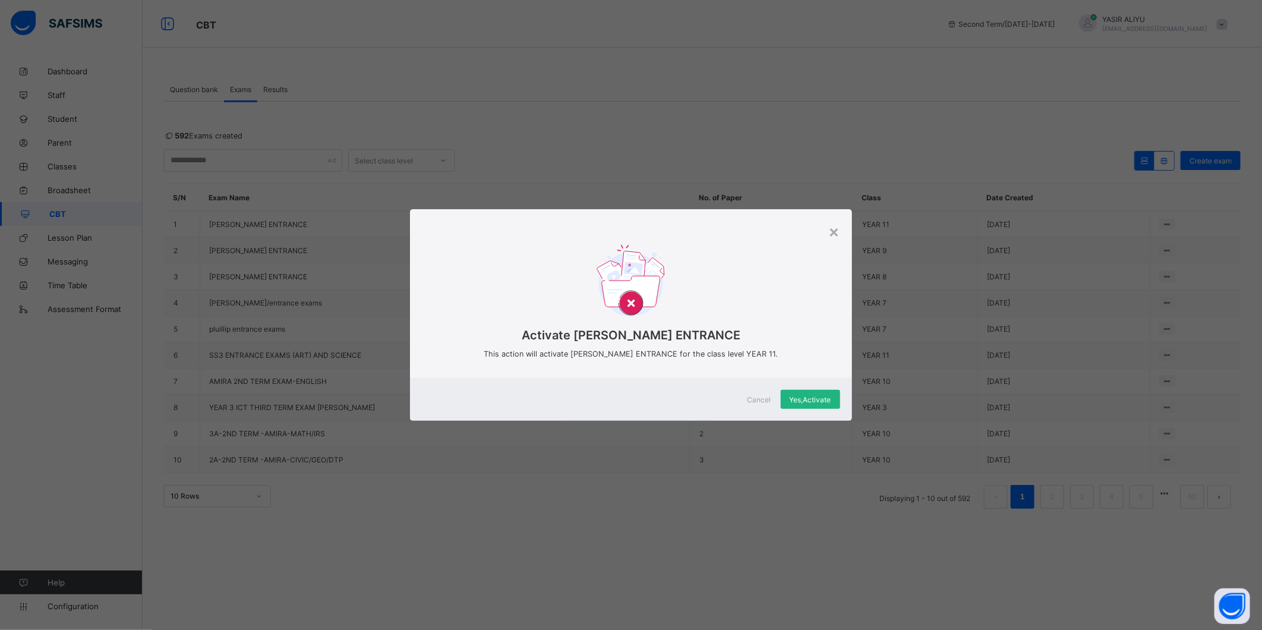
drag, startPoint x: 786, startPoint y: 400, endPoint x: 797, endPoint y: 400, distance: 10.1
click at [791, 400] on span "Yes, Activate" at bounding box center [810, 399] width 42 height 9
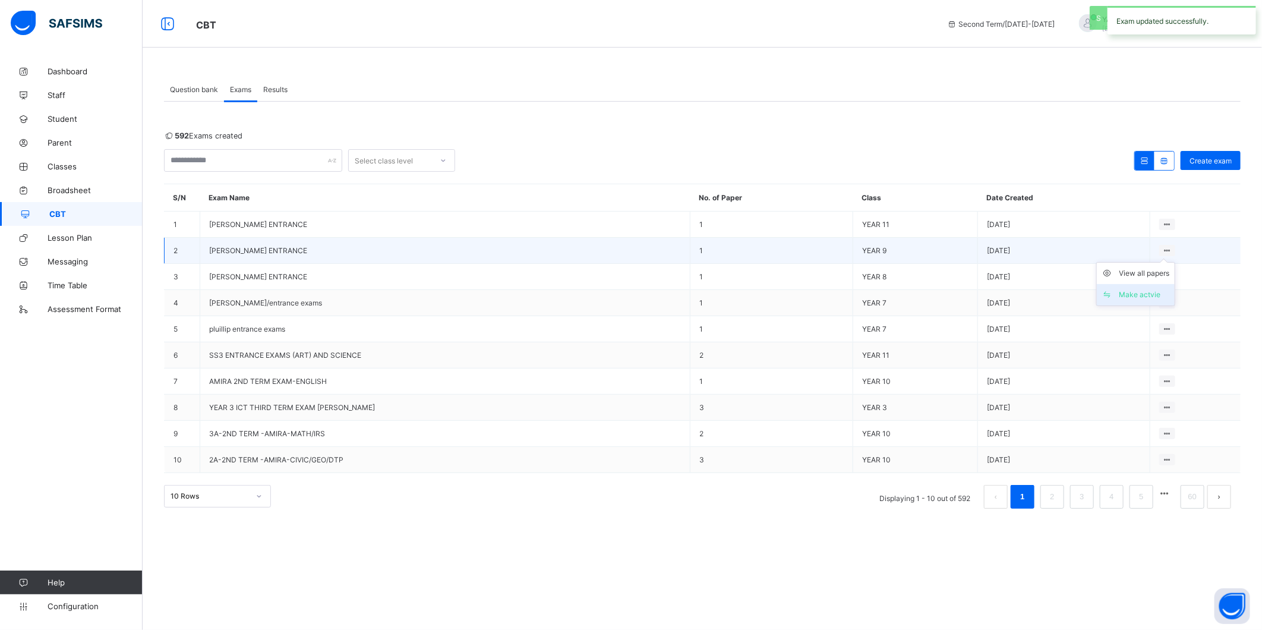
click at [1129, 287] on li "Make actvie" at bounding box center [1135, 294] width 78 height 21
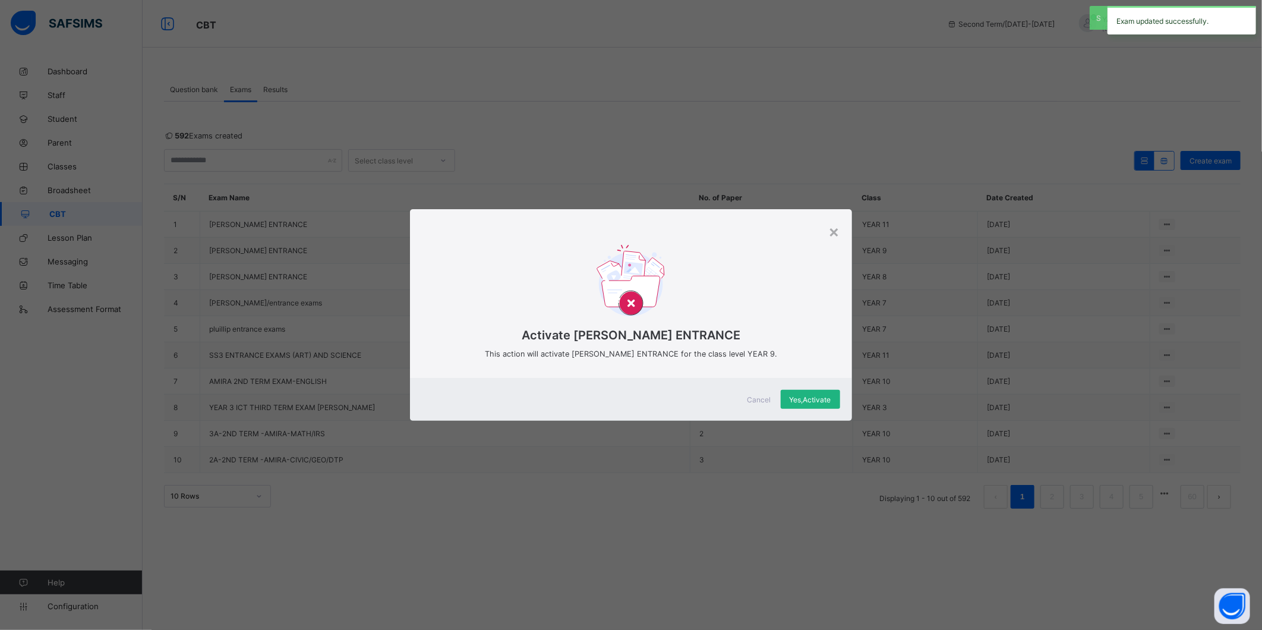
click at [811, 399] on span "Yes, Activate" at bounding box center [810, 399] width 42 height 9
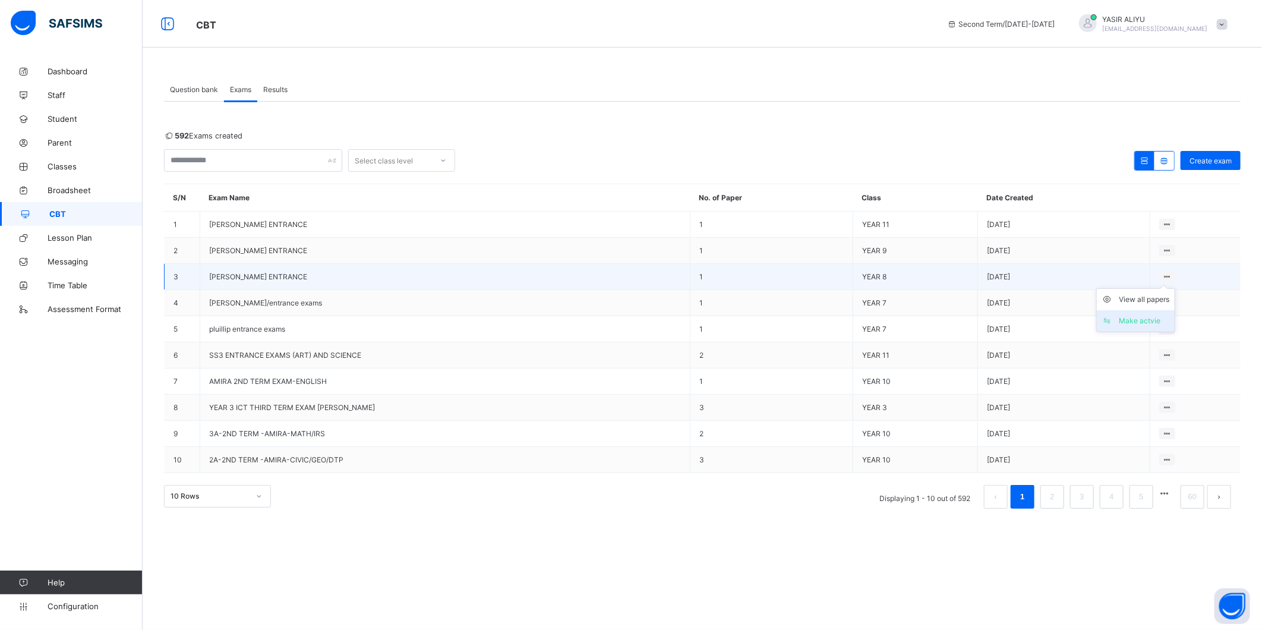
click at [1137, 319] on div "Make actvie" at bounding box center [1144, 321] width 50 height 12
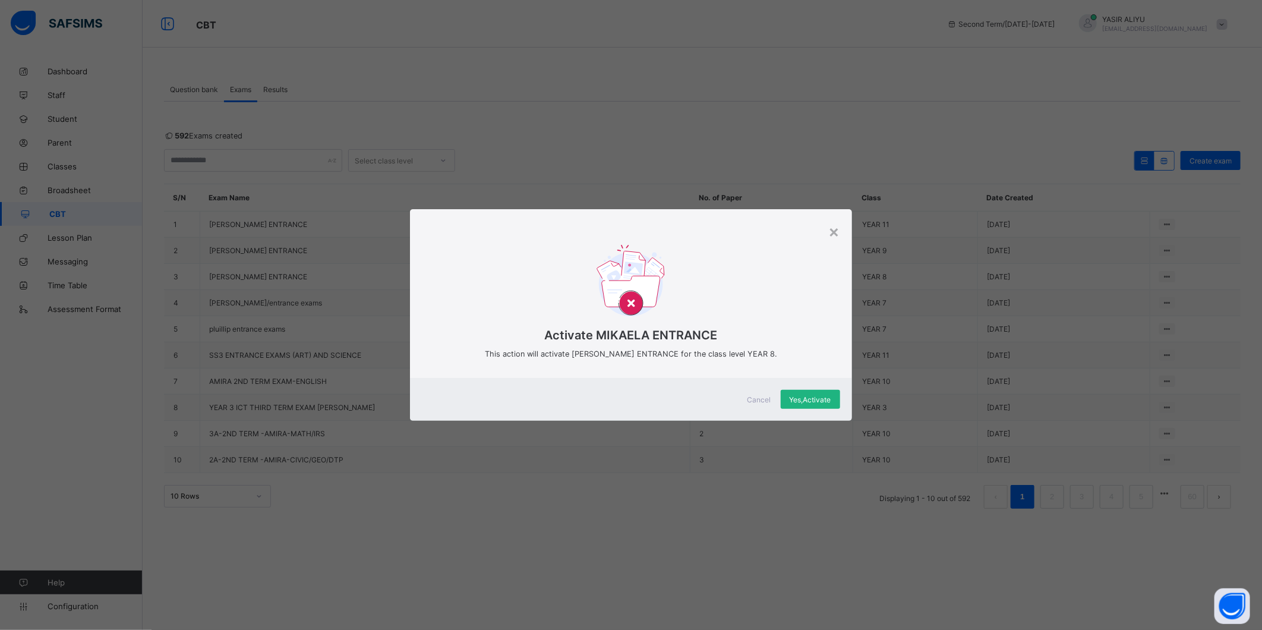
click at [804, 398] on span "Yes, Activate" at bounding box center [810, 399] width 42 height 9
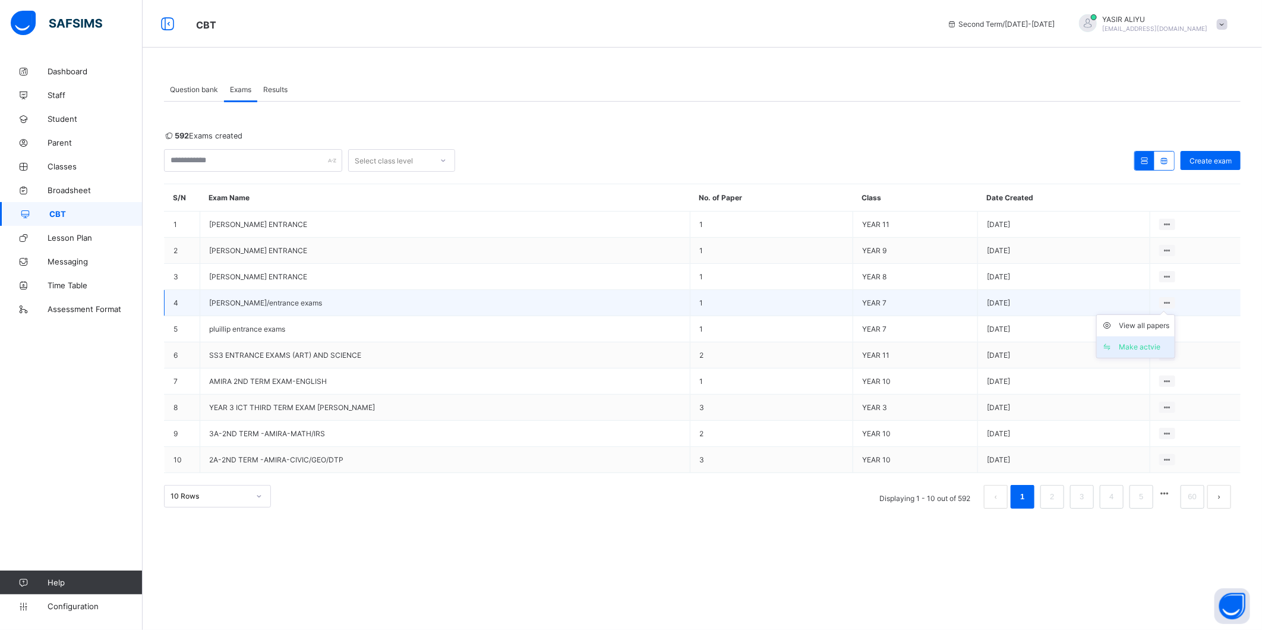
click at [1142, 339] on li "Make actvie" at bounding box center [1135, 346] width 78 height 21
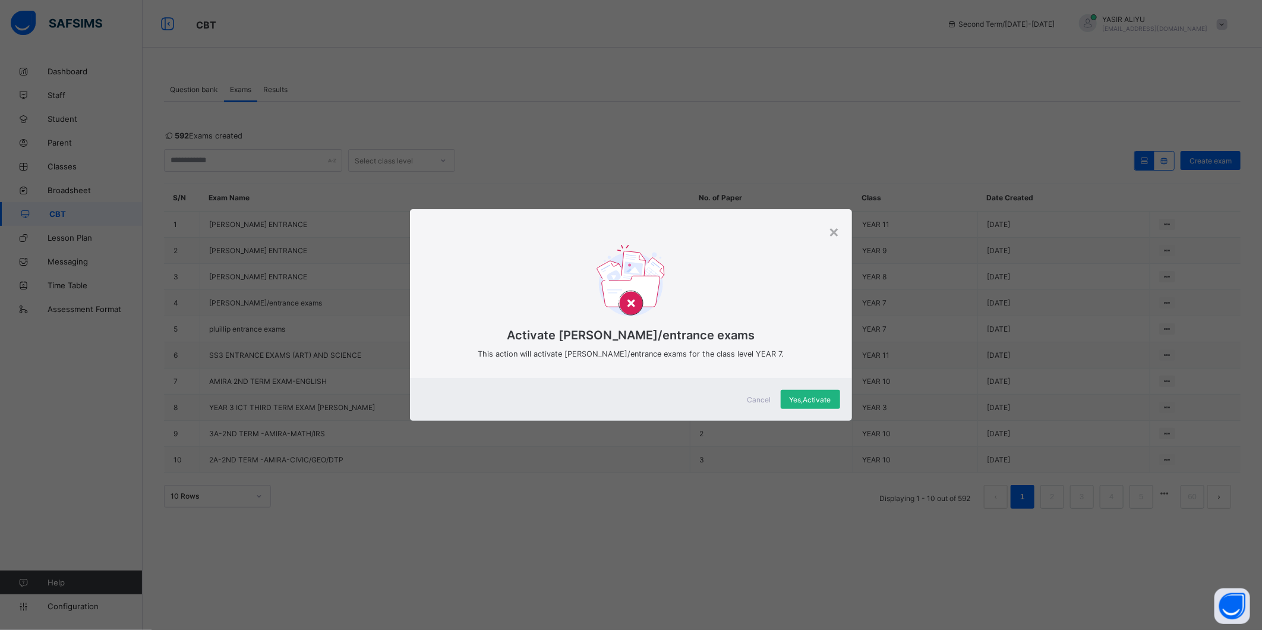
click at [817, 400] on span "Yes, Activate" at bounding box center [810, 399] width 42 height 9
